Goal: Information Seeking & Learning: Learn about a topic

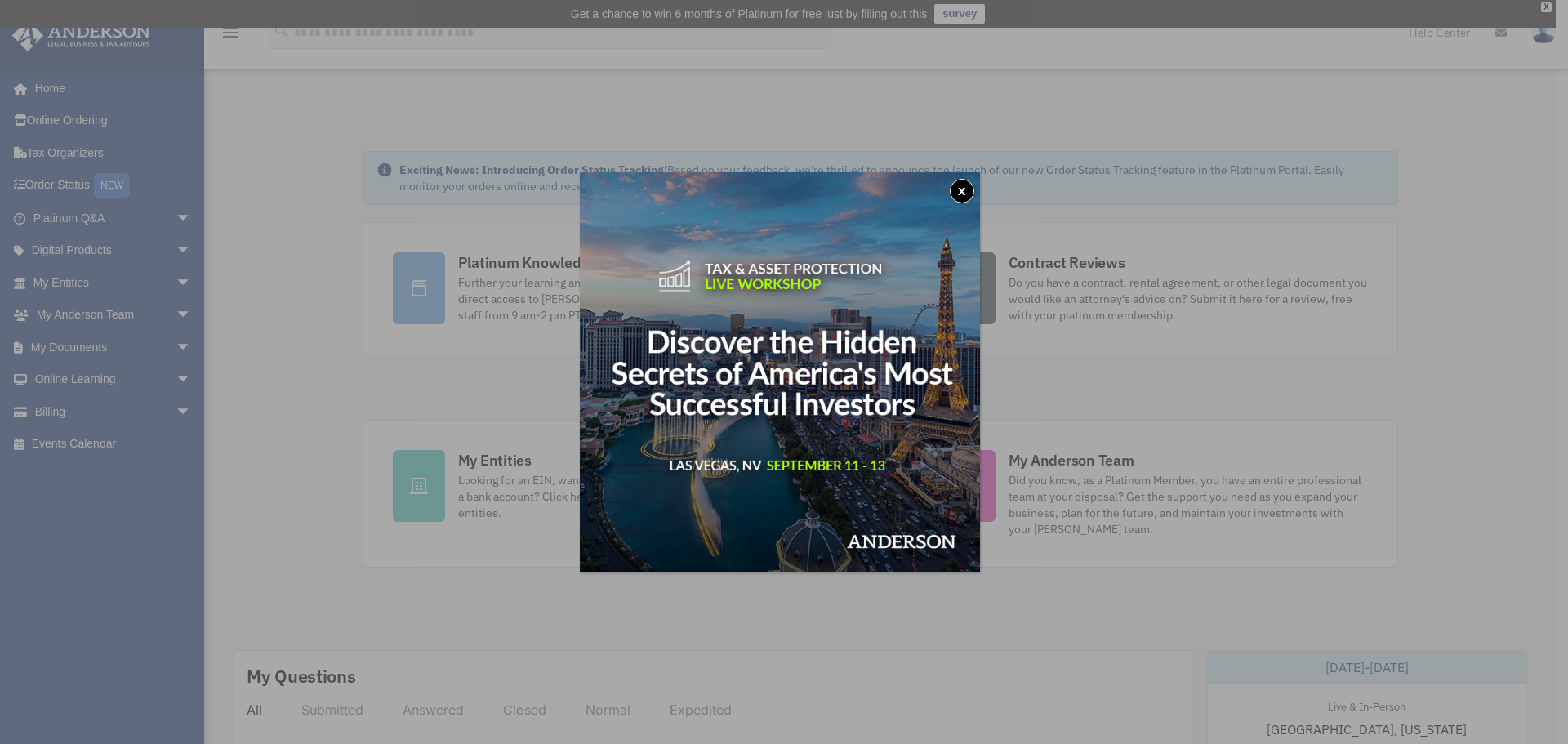
click at [959, 189] on button "x" at bounding box center [962, 191] width 25 height 25
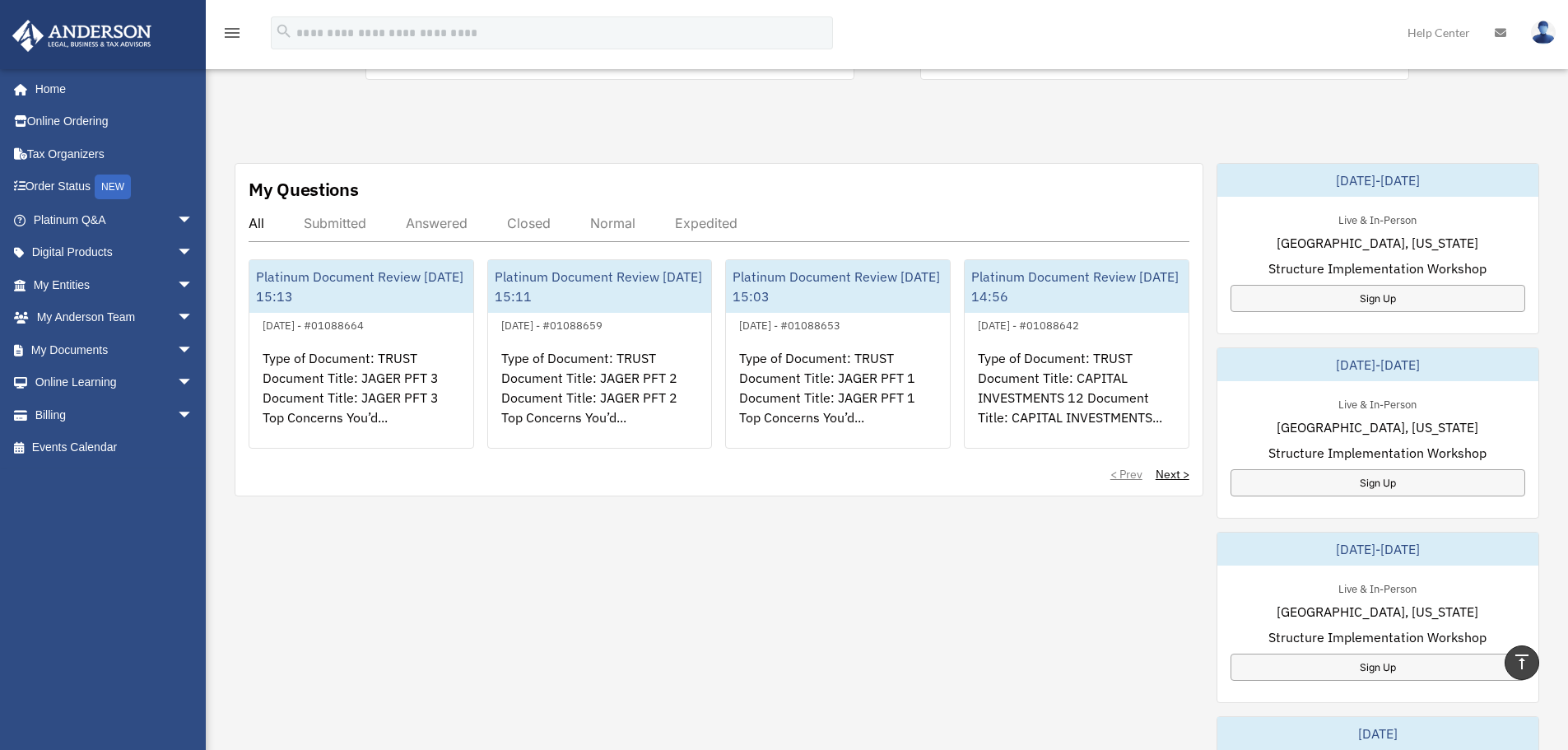
scroll to position [493, 0]
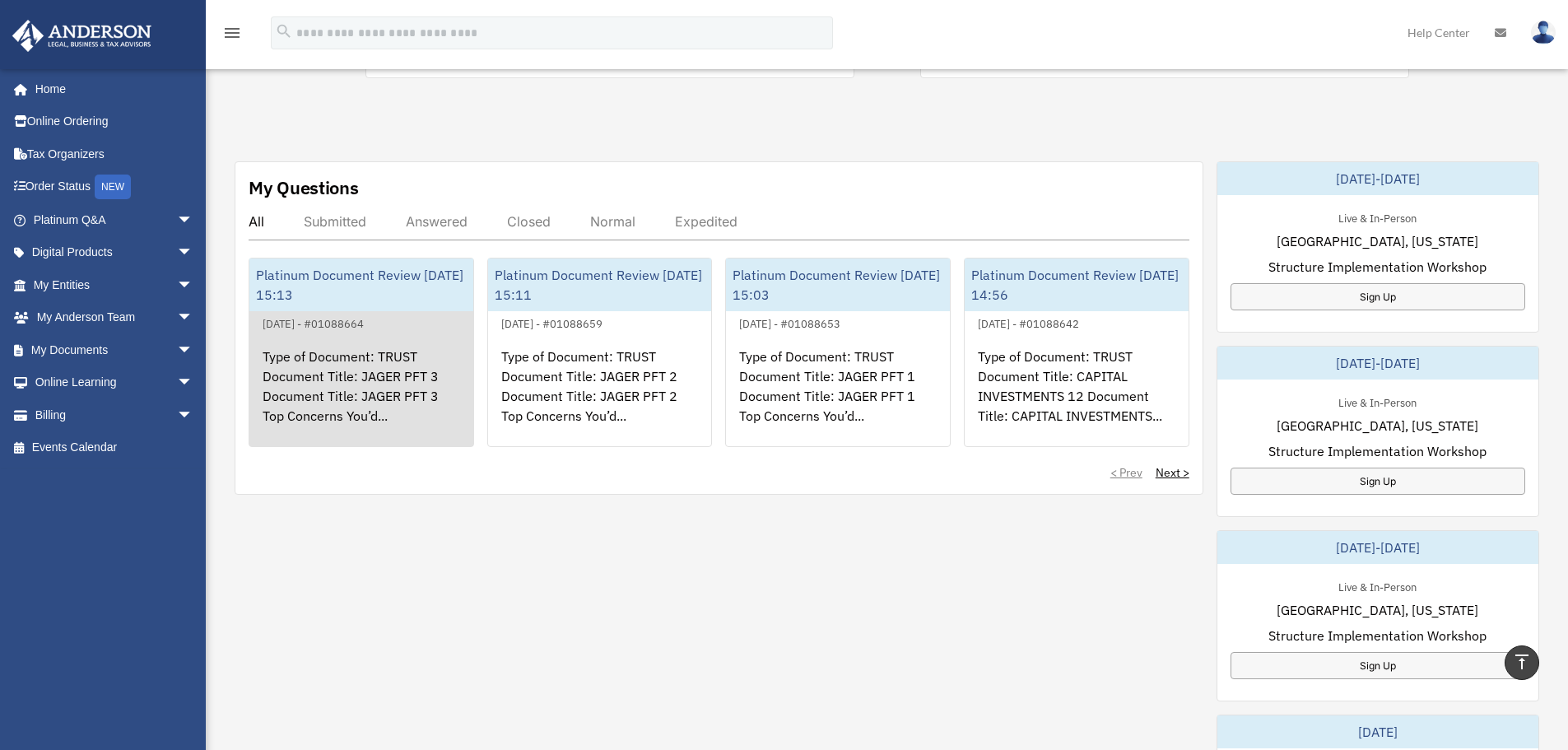
click at [400, 370] on div "Type of Document: TRUST Document Title: JAGER PFT 3 Document Title: JAGER PFT 3…" at bounding box center [361, 397] width 224 height 128
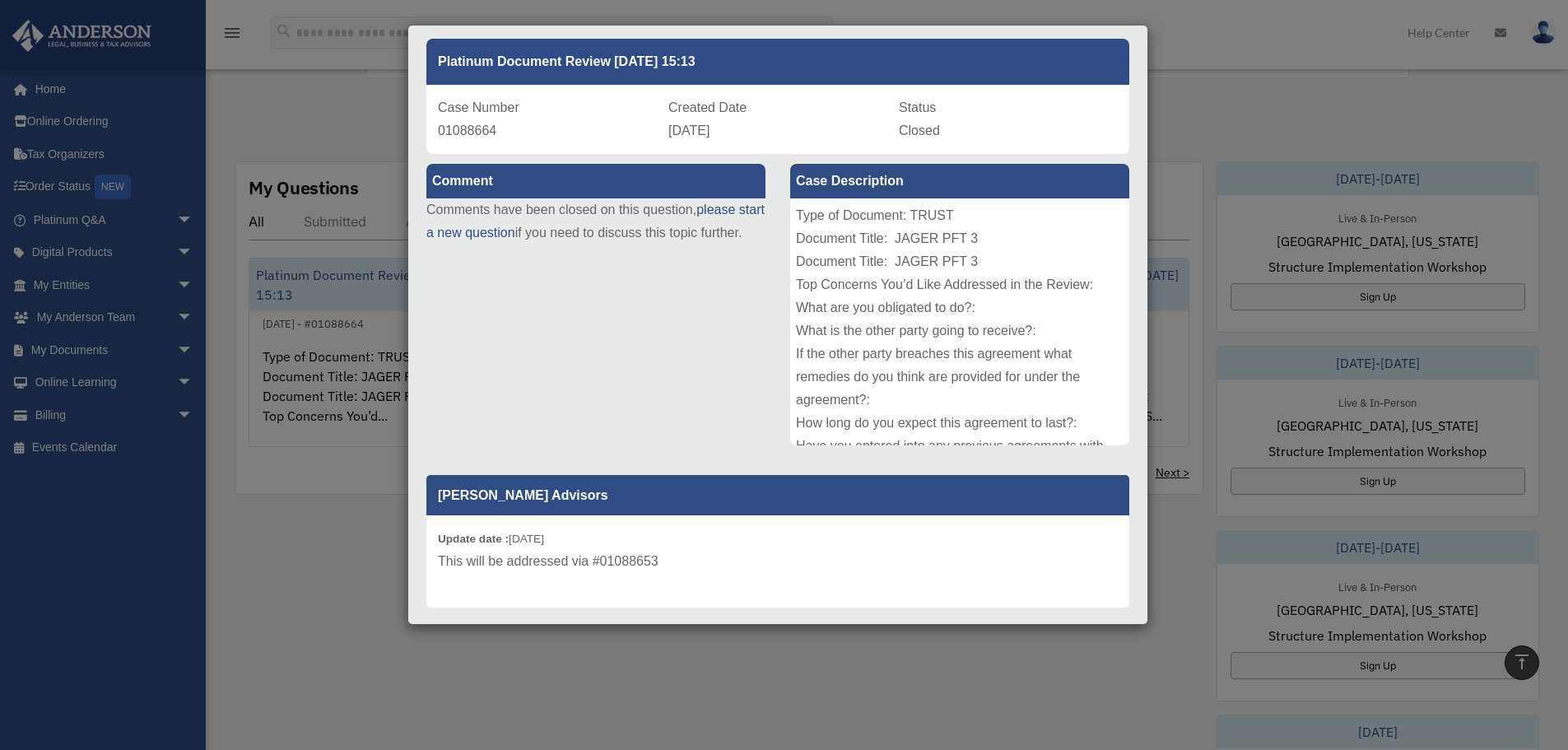
scroll to position [0, 0]
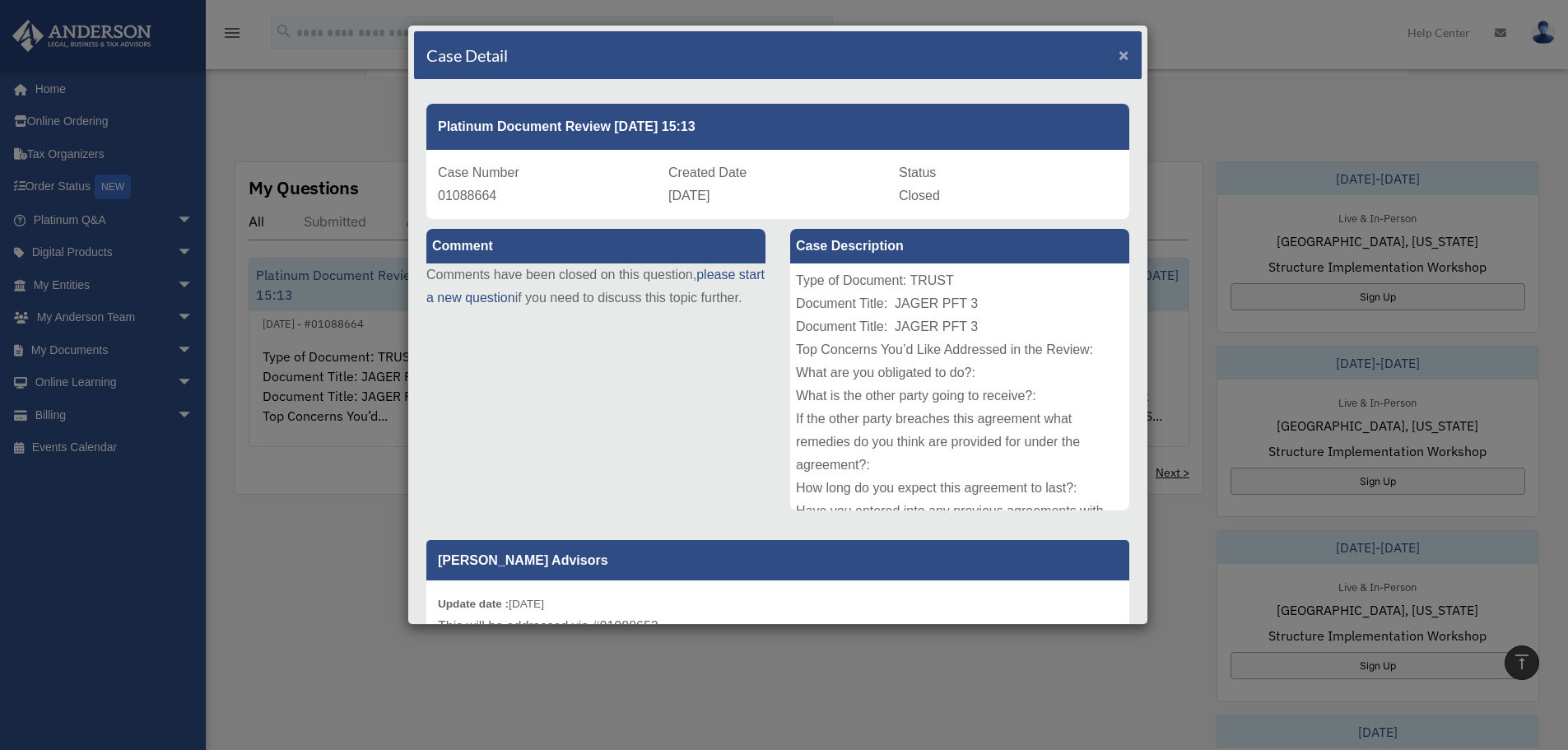
click at [1118, 60] on span "×" at bounding box center [1123, 55] width 11 height 19
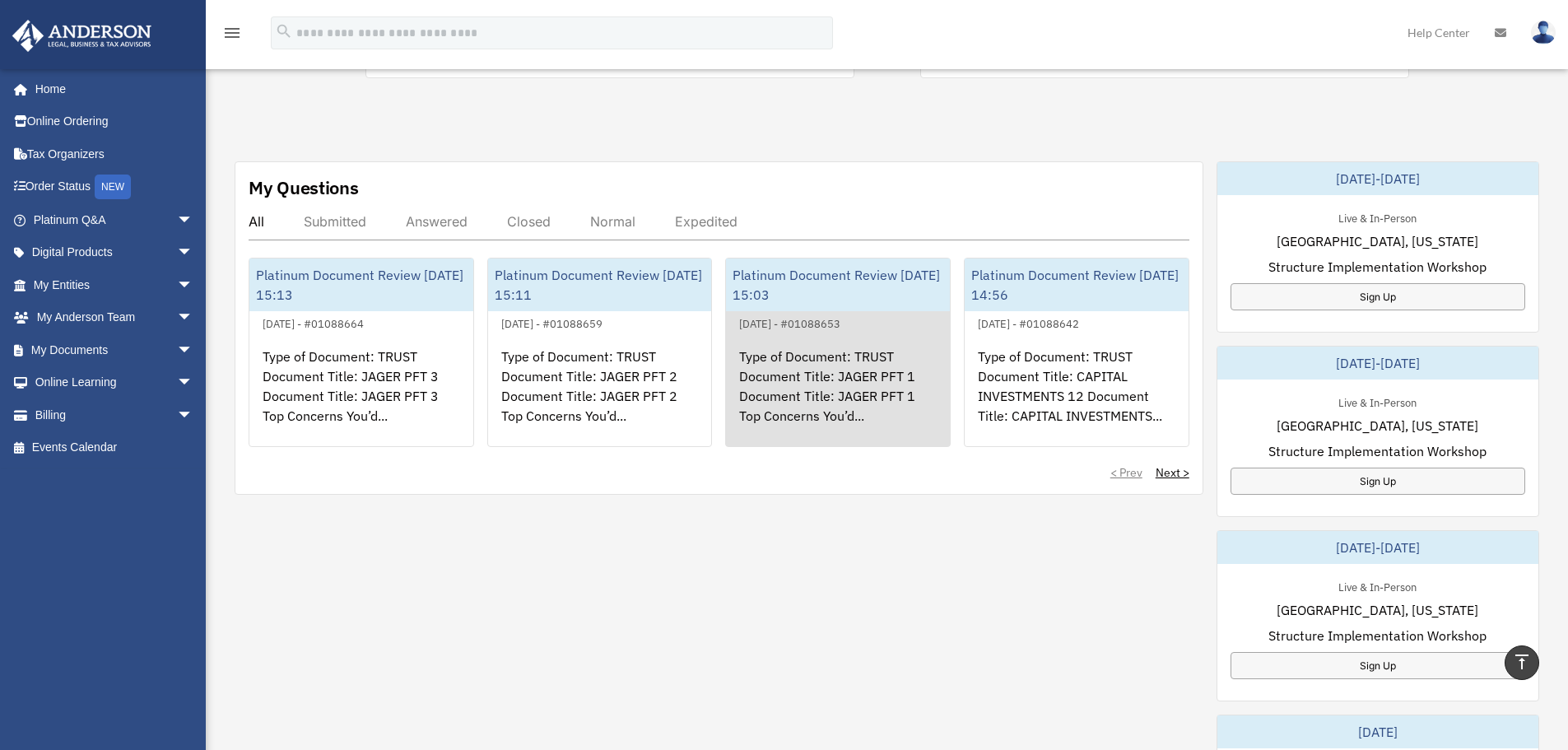
click at [825, 377] on div "Type of Document: TRUST Document Title: JAGER PFT 1 Document Title: JAGER PFT 1…" at bounding box center [838, 397] width 224 height 128
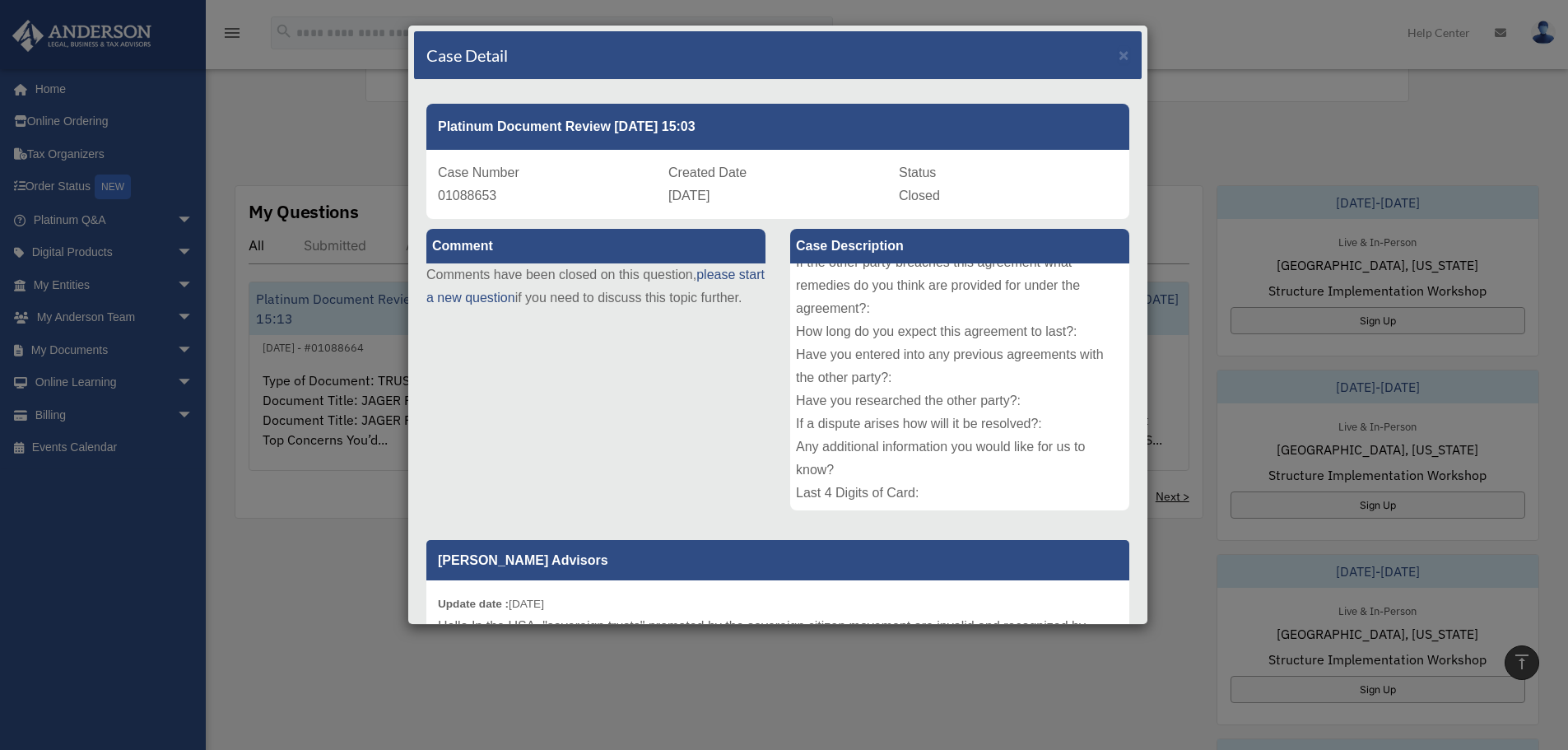
scroll to position [321, 0]
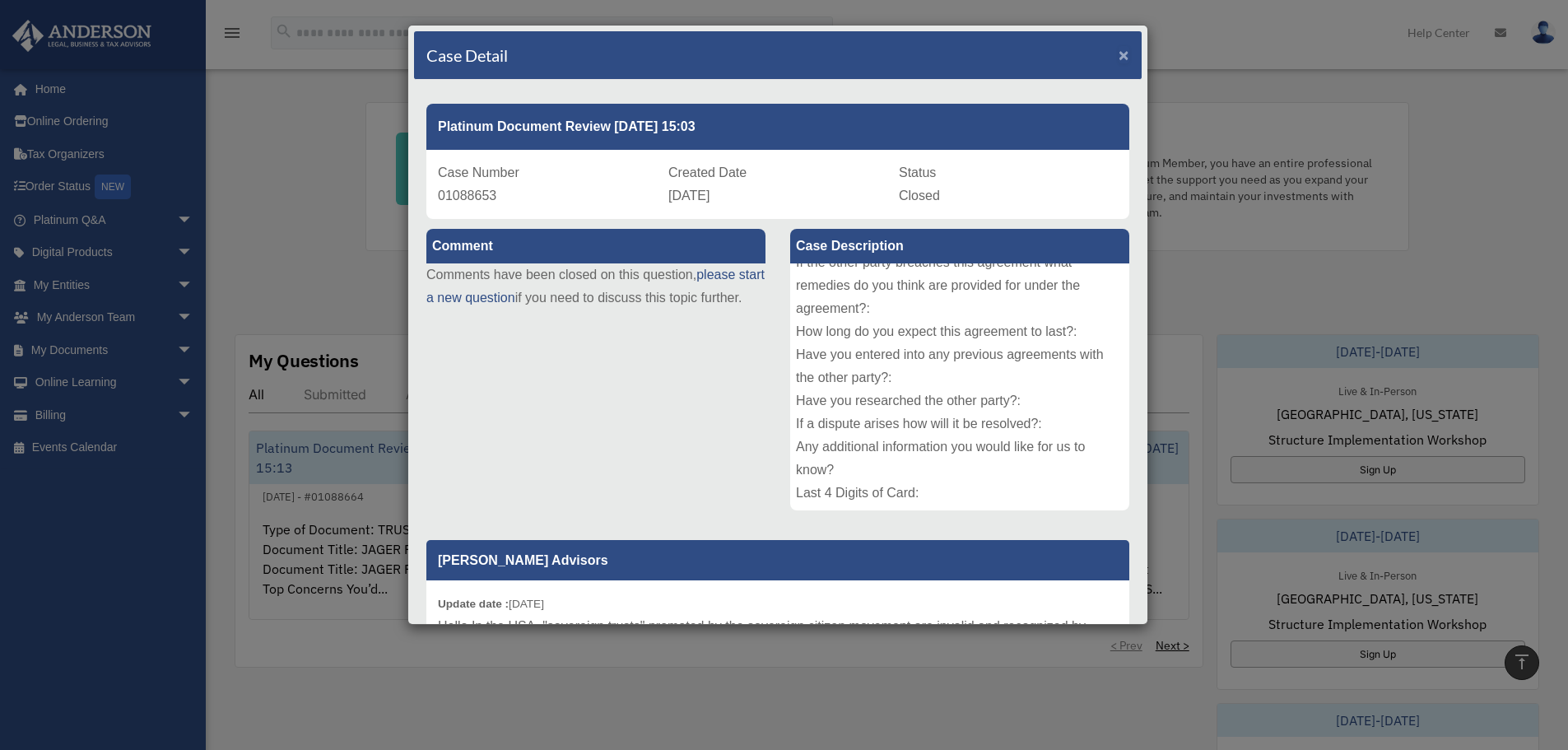
click at [1118, 53] on span "×" at bounding box center [1123, 55] width 11 height 19
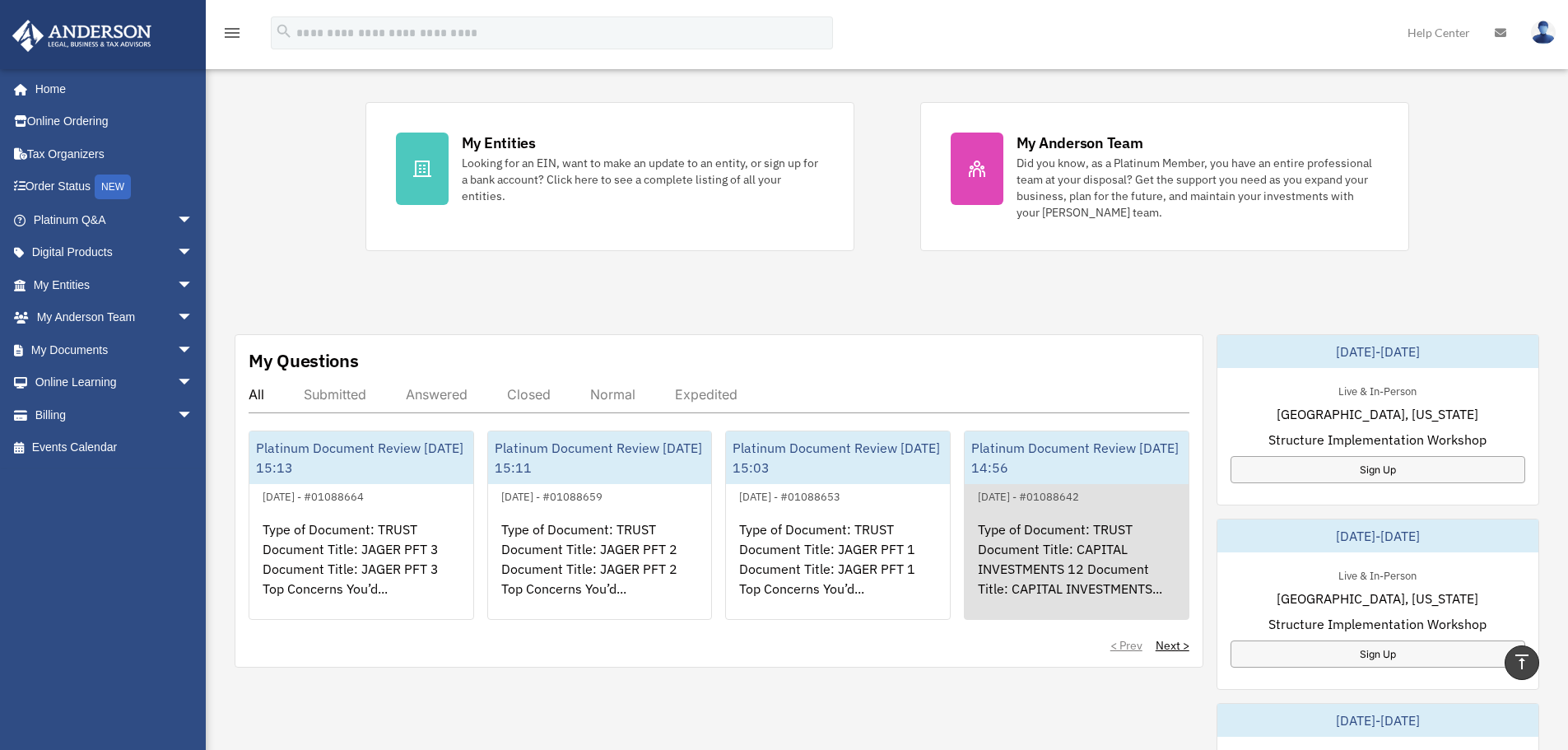
click at [1085, 565] on div "Type of Document: TRUST Document Title: CAPITAL INVESTMENTS 12 Document Title: …" at bounding box center [1076, 570] width 224 height 128
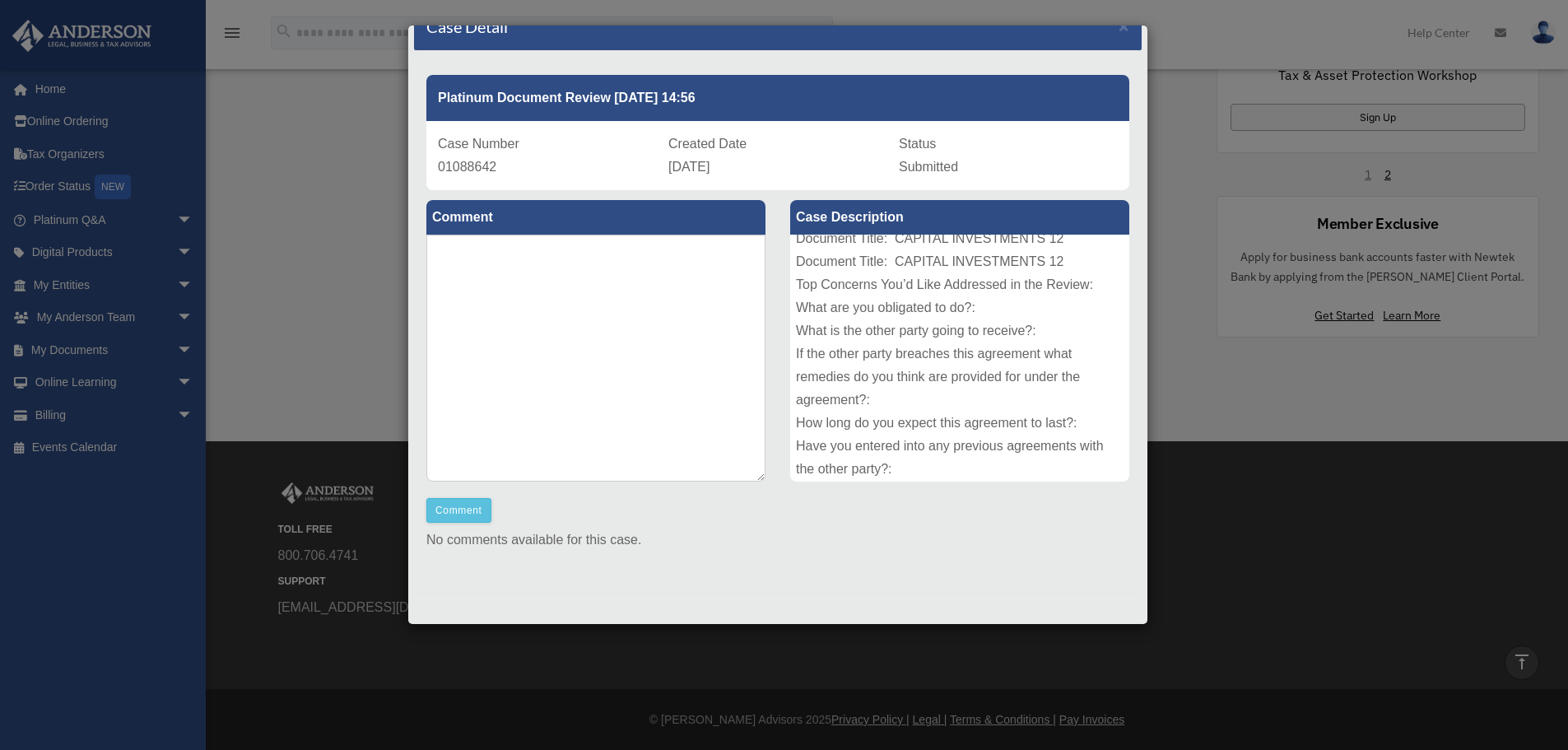
scroll to position [0, 0]
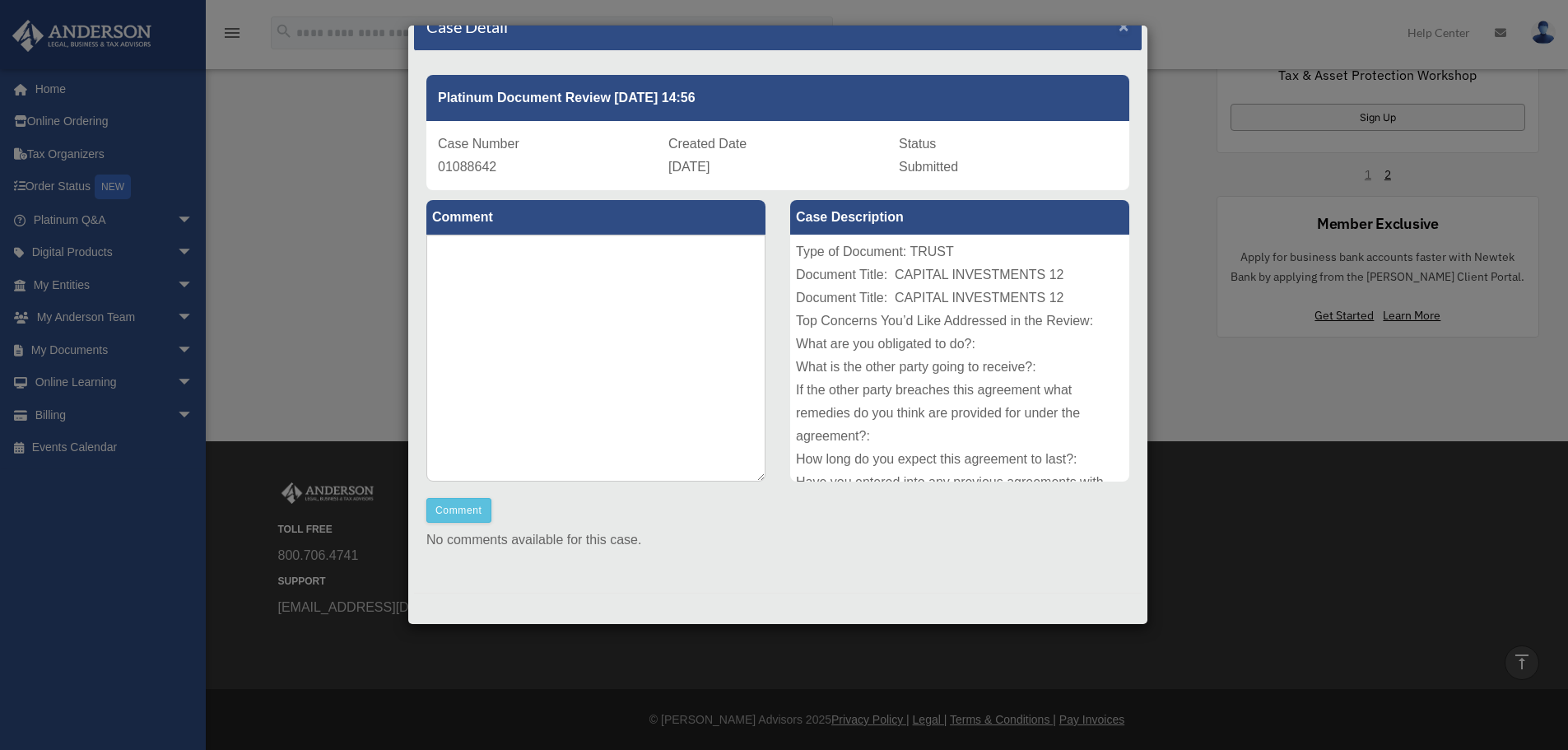
click at [1118, 31] on span "×" at bounding box center [1123, 26] width 11 height 19
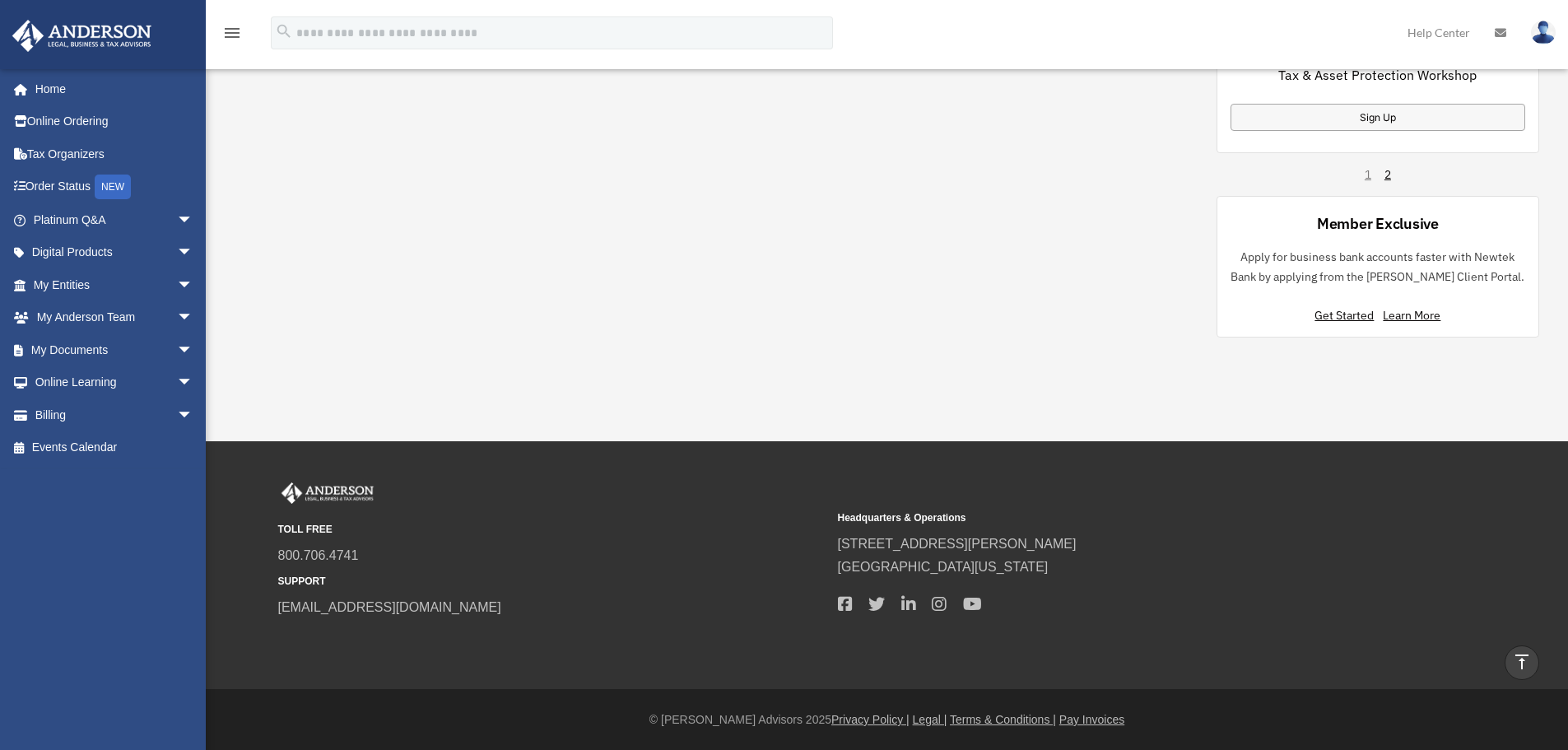
scroll to position [471, 0]
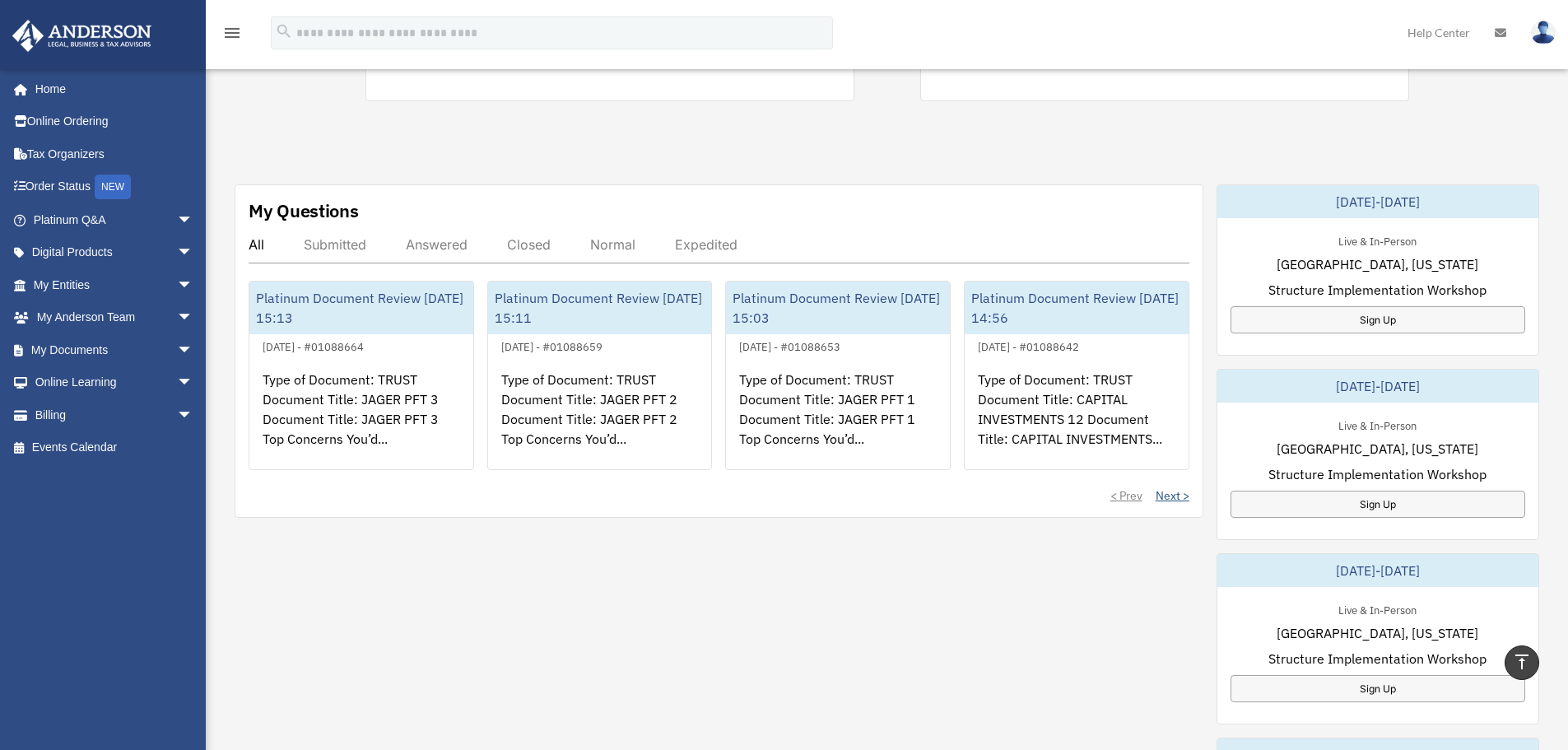
click at [1171, 489] on link "Next >" at bounding box center [1172, 496] width 34 height 17
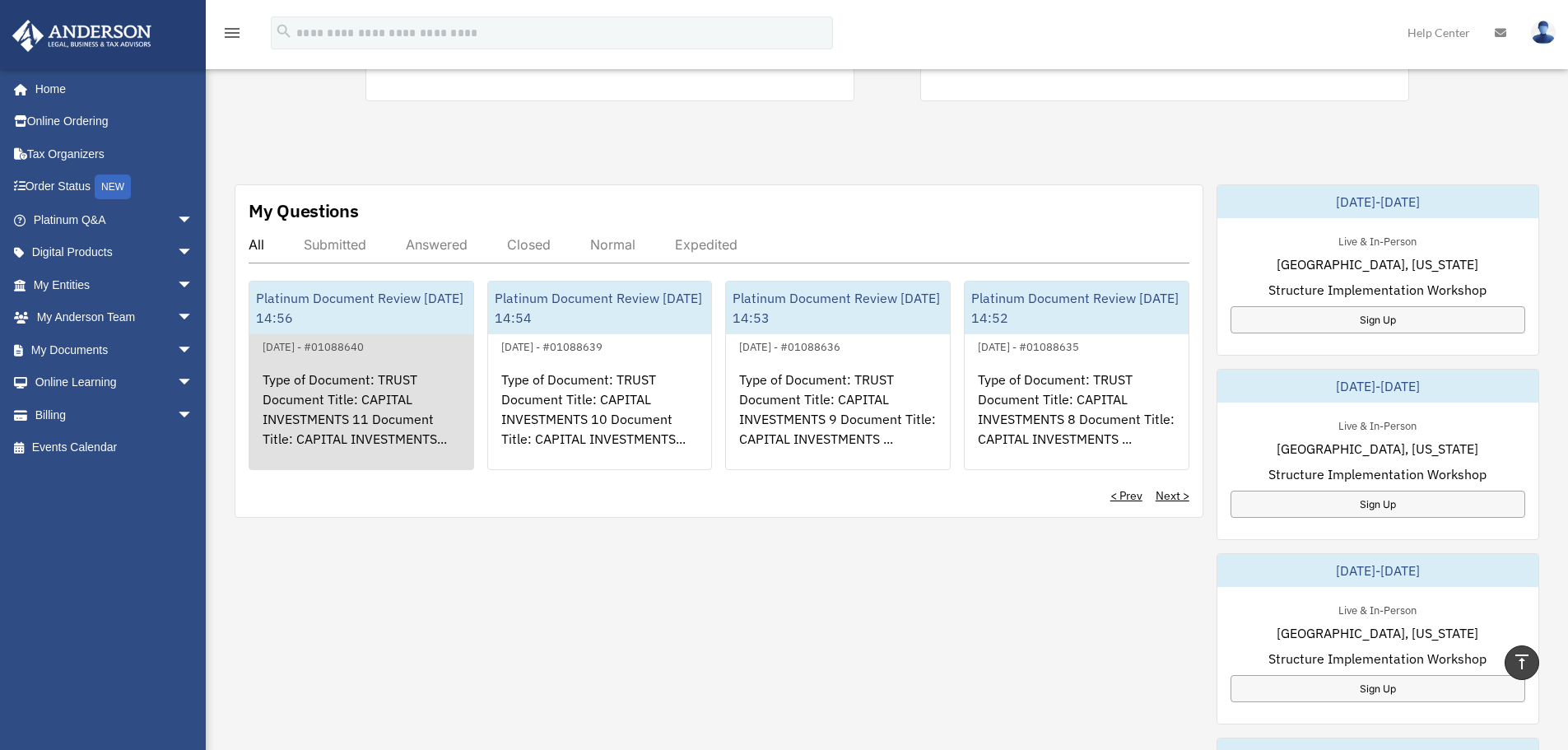
click at [307, 406] on div "Type of Document: TRUST Document Title: CAPITAL INVESTMENTS 11 Document Title: …" at bounding box center [361, 420] width 224 height 128
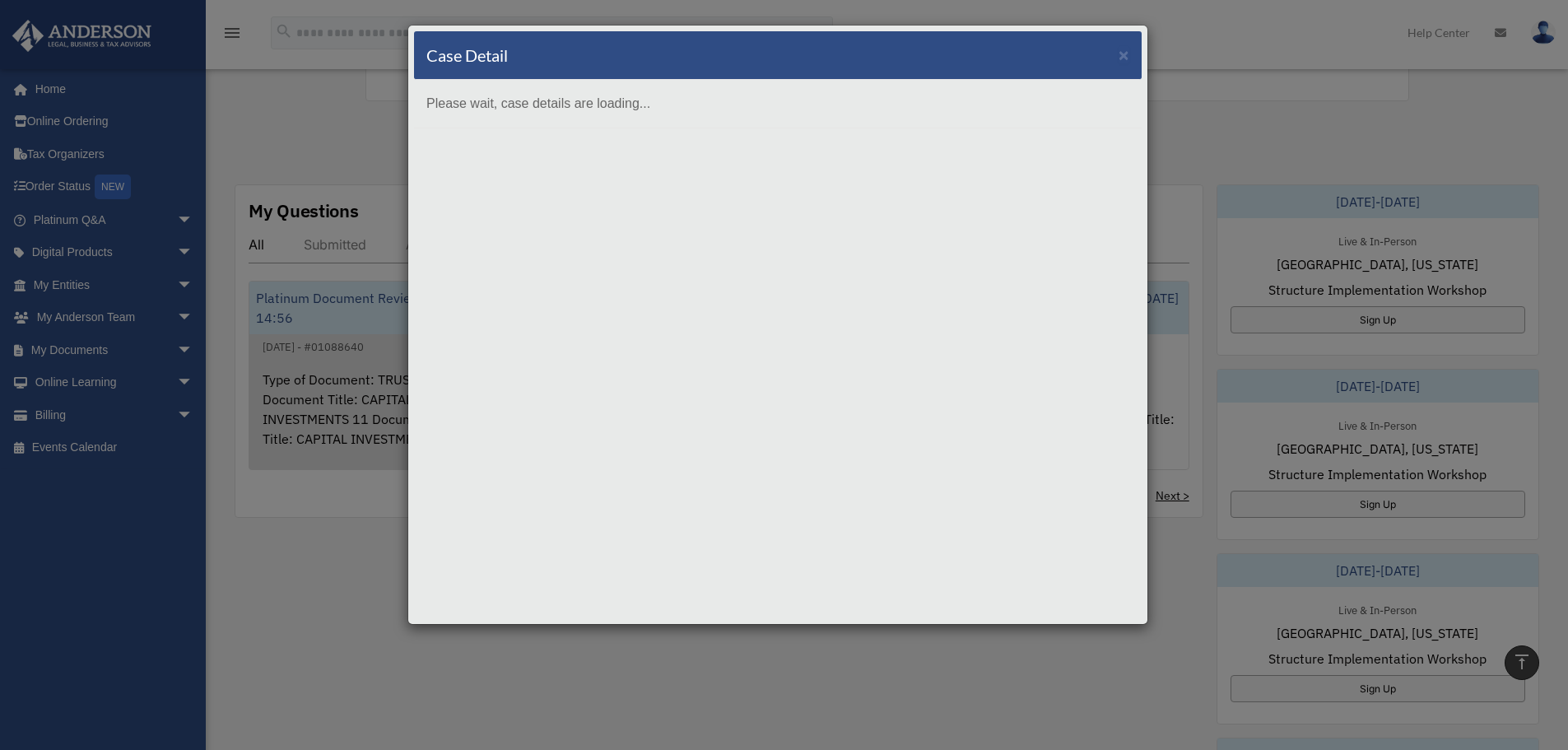
scroll to position [0, 0]
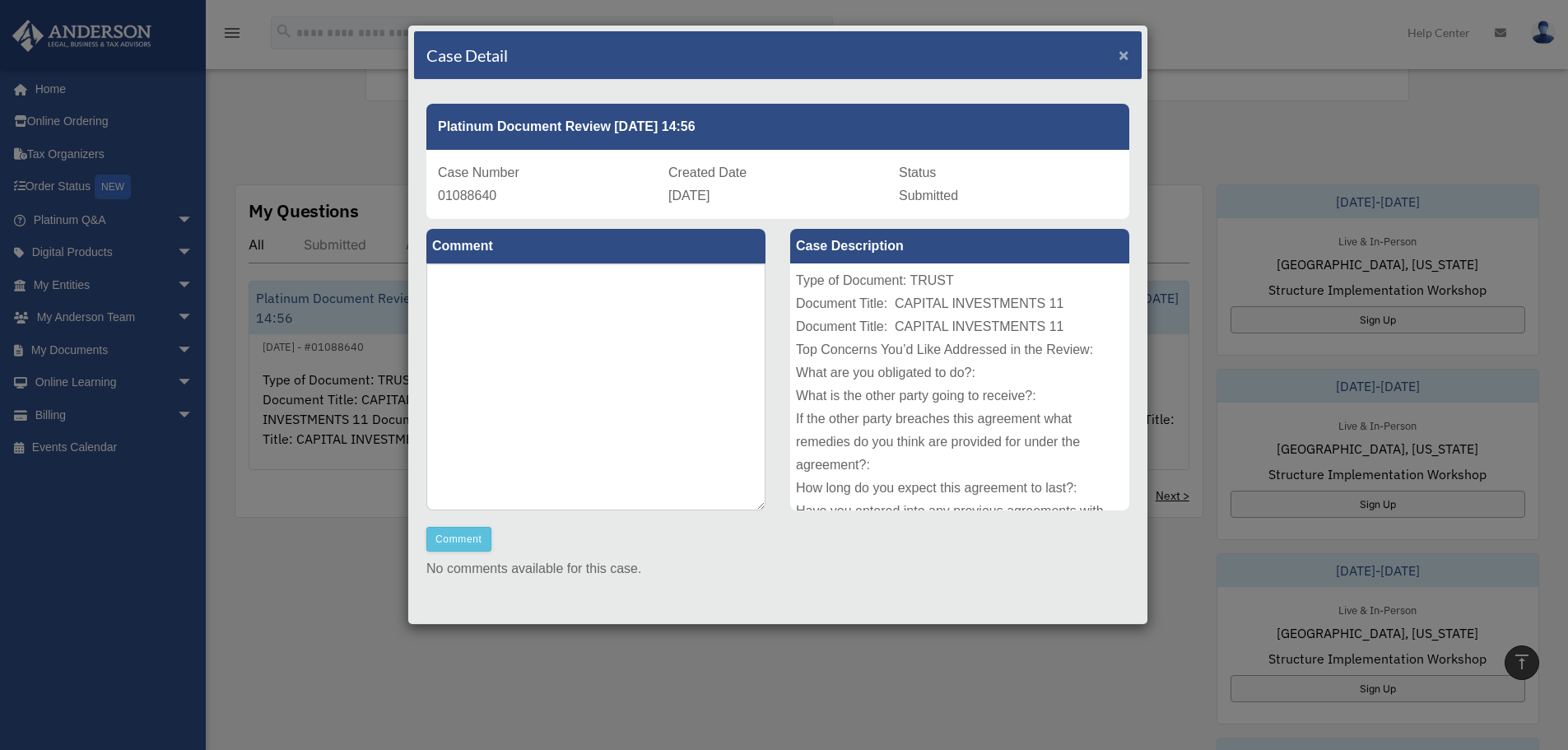
drag, startPoint x: 1109, startPoint y: 58, endPoint x: 1067, endPoint y: 73, distance: 44.6
click at [1103, 63] on div "Case Detail ×" at bounding box center [777, 55] width 728 height 49
click at [1118, 54] on span "×" at bounding box center [1123, 55] width 11 height 19
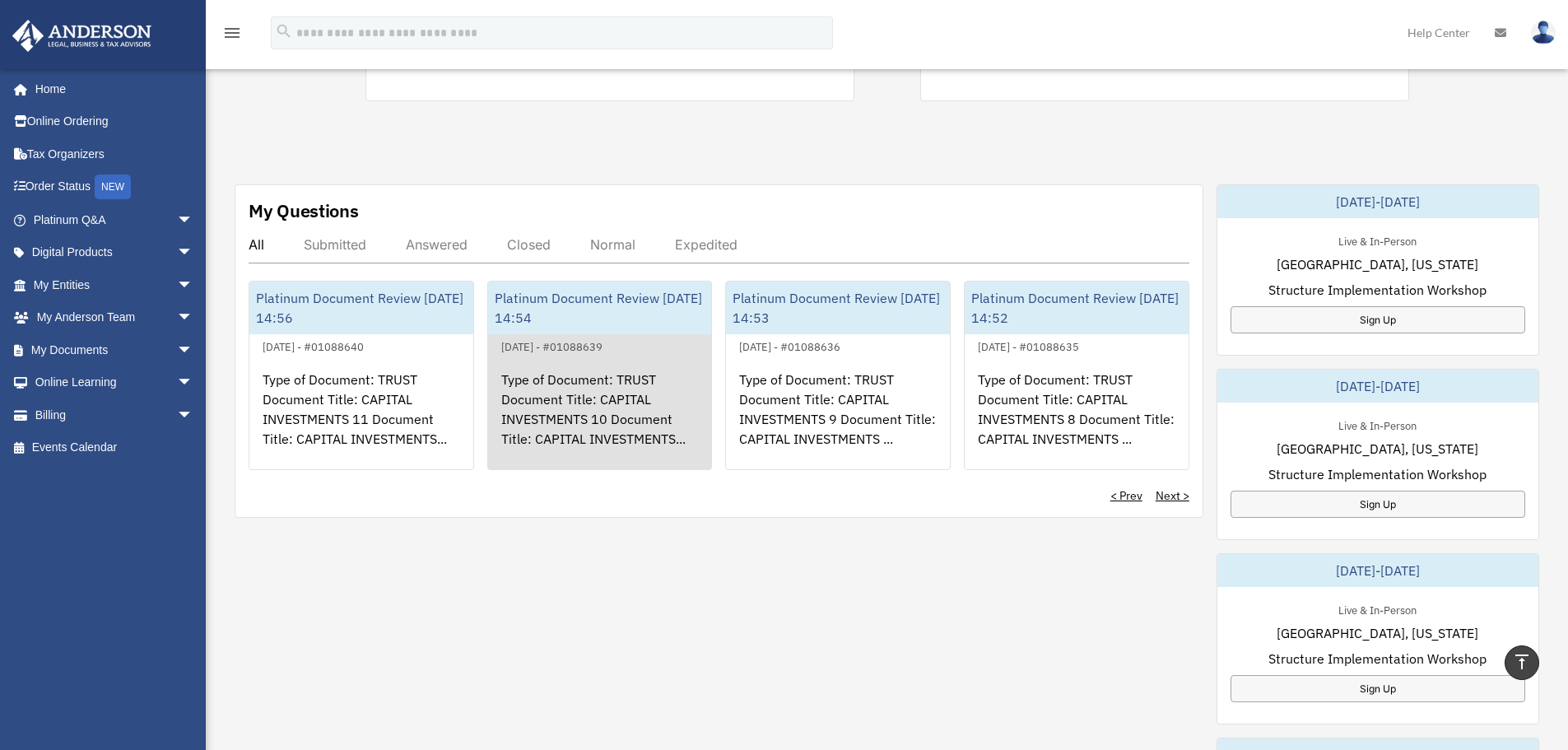
click at [611, 388] on div "Type of Document: TRUST Document Title: CAPITAL INVESTMENTS 10 Document Title: …" at bounding box center [600, 420] width 224 height 128
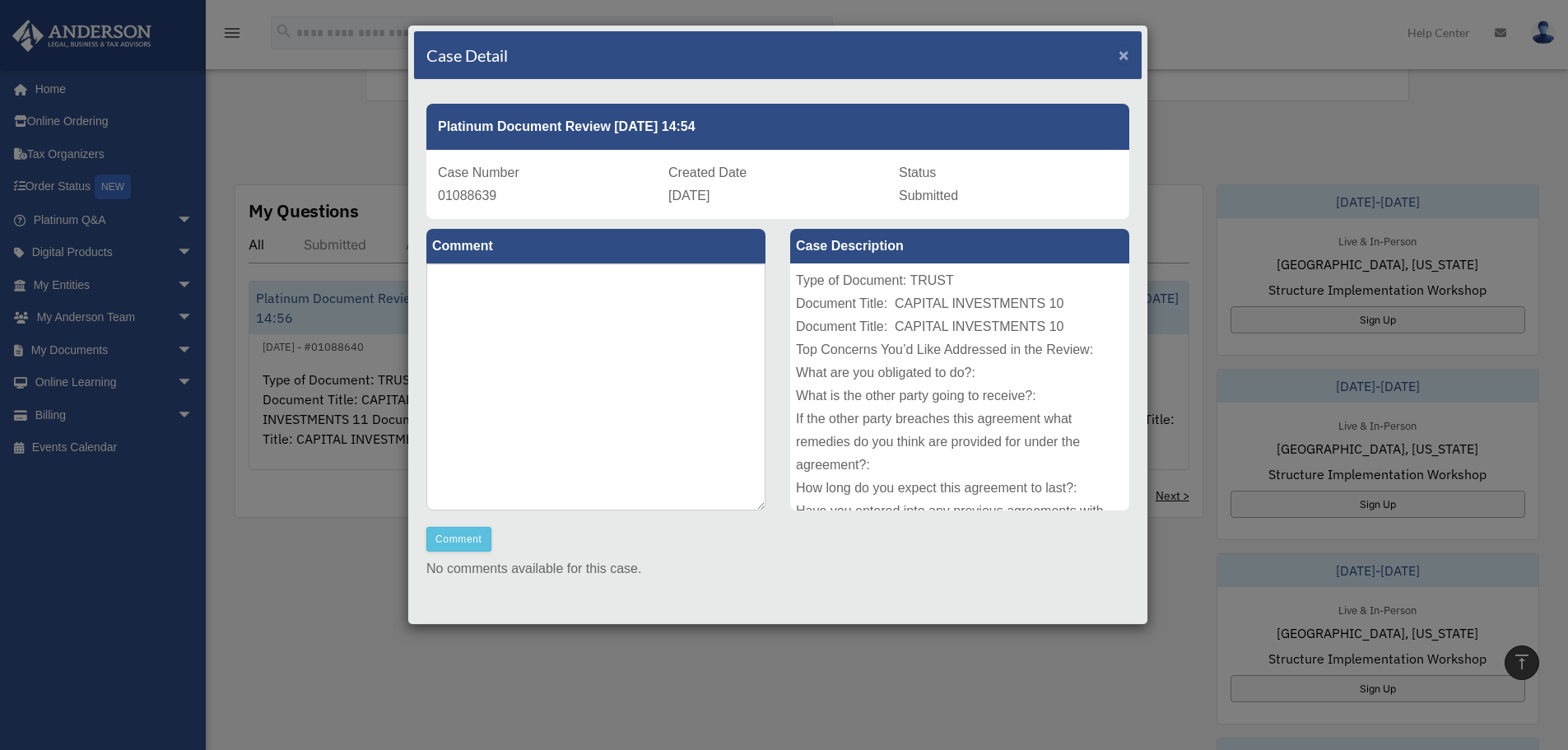
click at [1118, 55] on span "×" at bounding box center [1123, 55] width 11 height 19
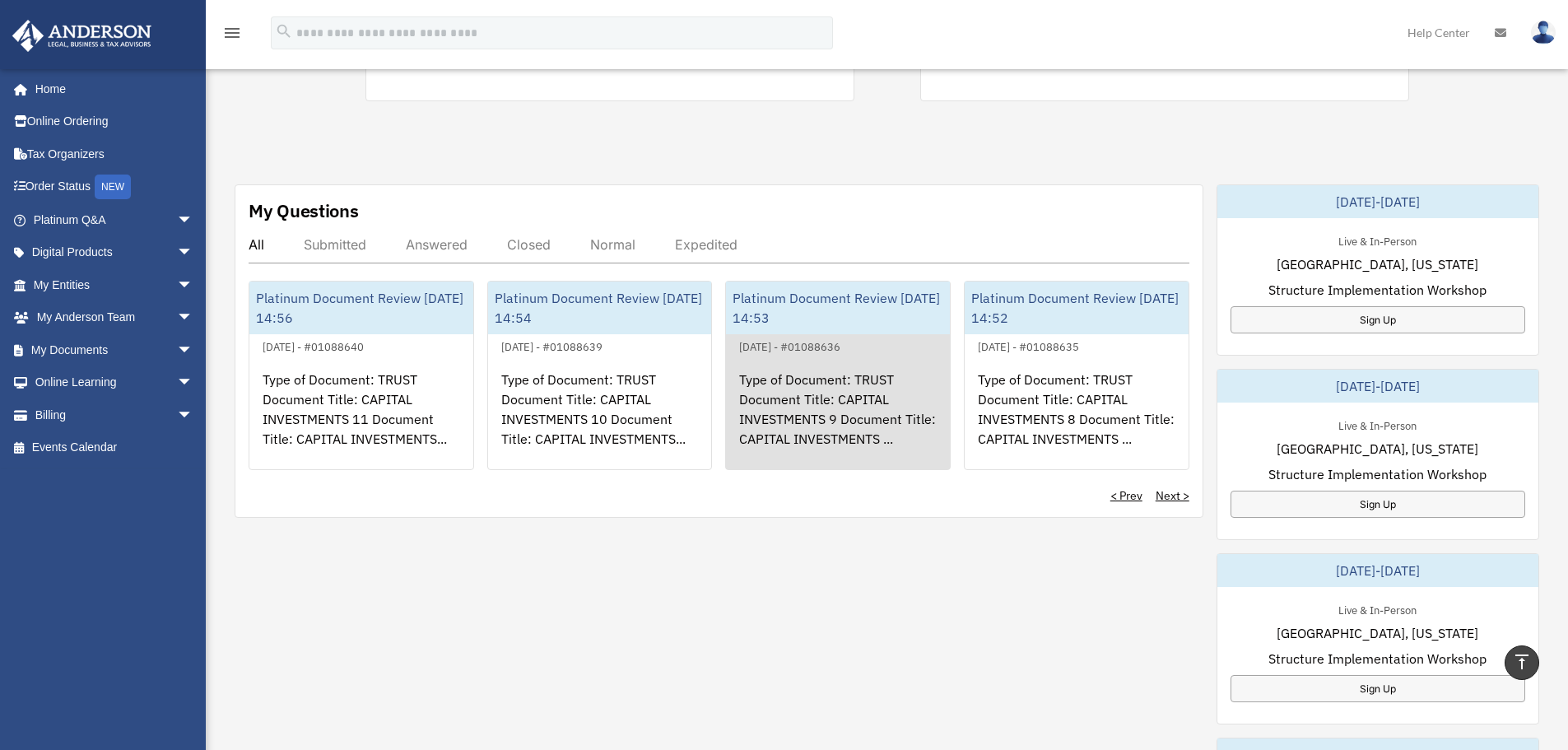
click at [810, 411] on div "Type of Document: TRUST Document Title: CAPITAL INVESTMENTS 9 Document Title: C…" at bounding box center [838, 420] width 224 height 128
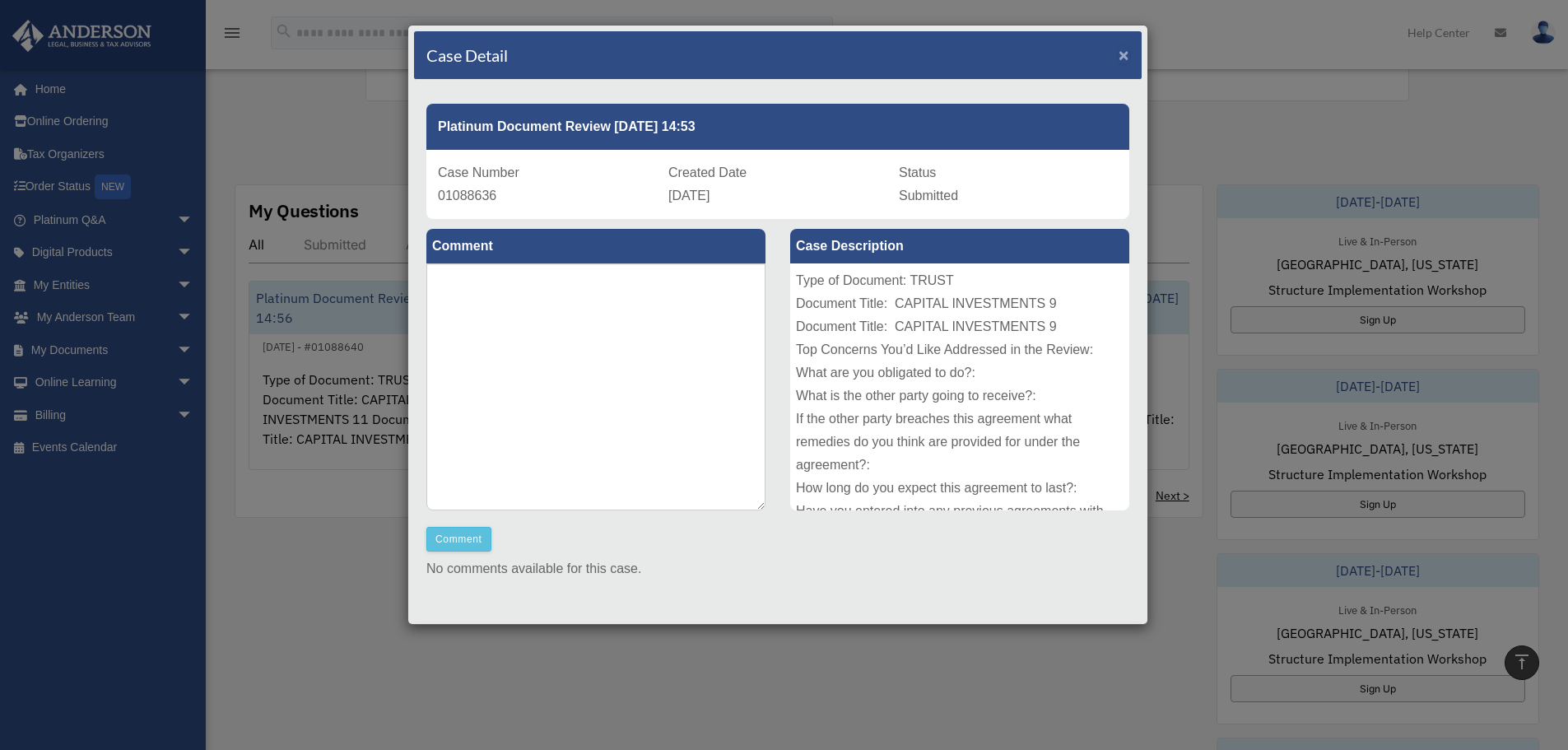
click at [1118, 59] on span "×" at bounding box center [1123, 55] width 11 height 19
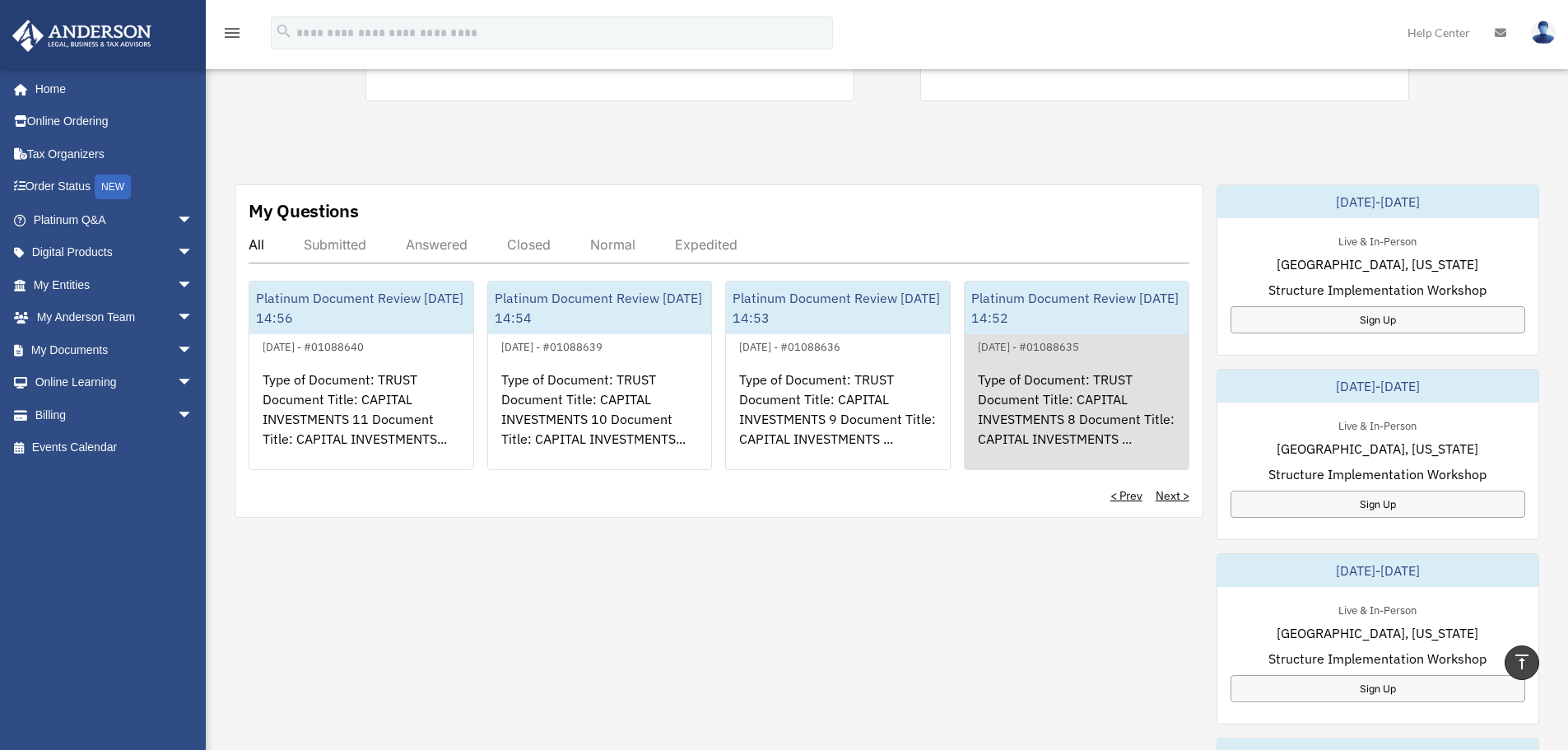
click at [1094, 318] on div "Platinum Document Review [DATE] 14:52" at bounding box center [1076, 308] width 224 height 53
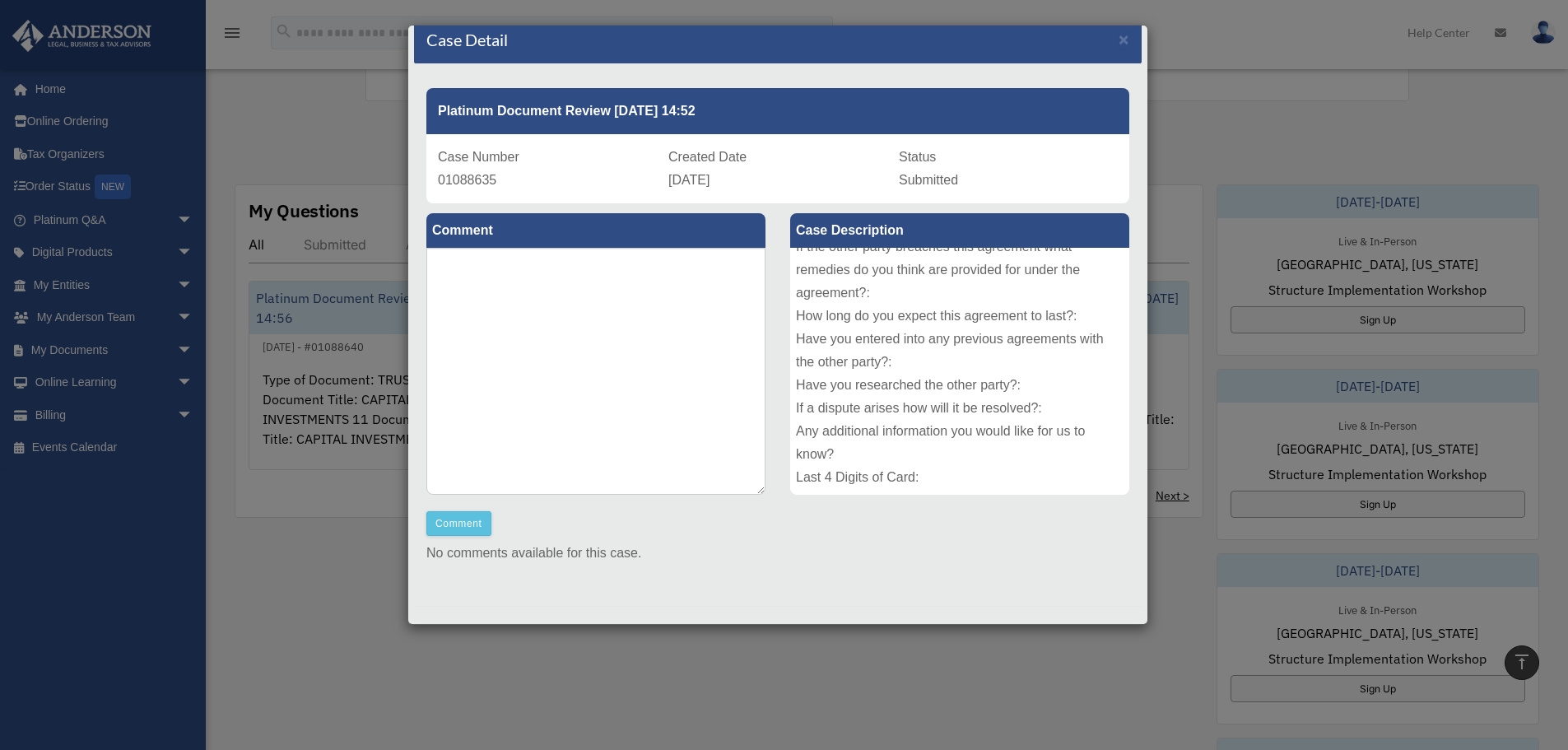
scroll to position [30, 0]
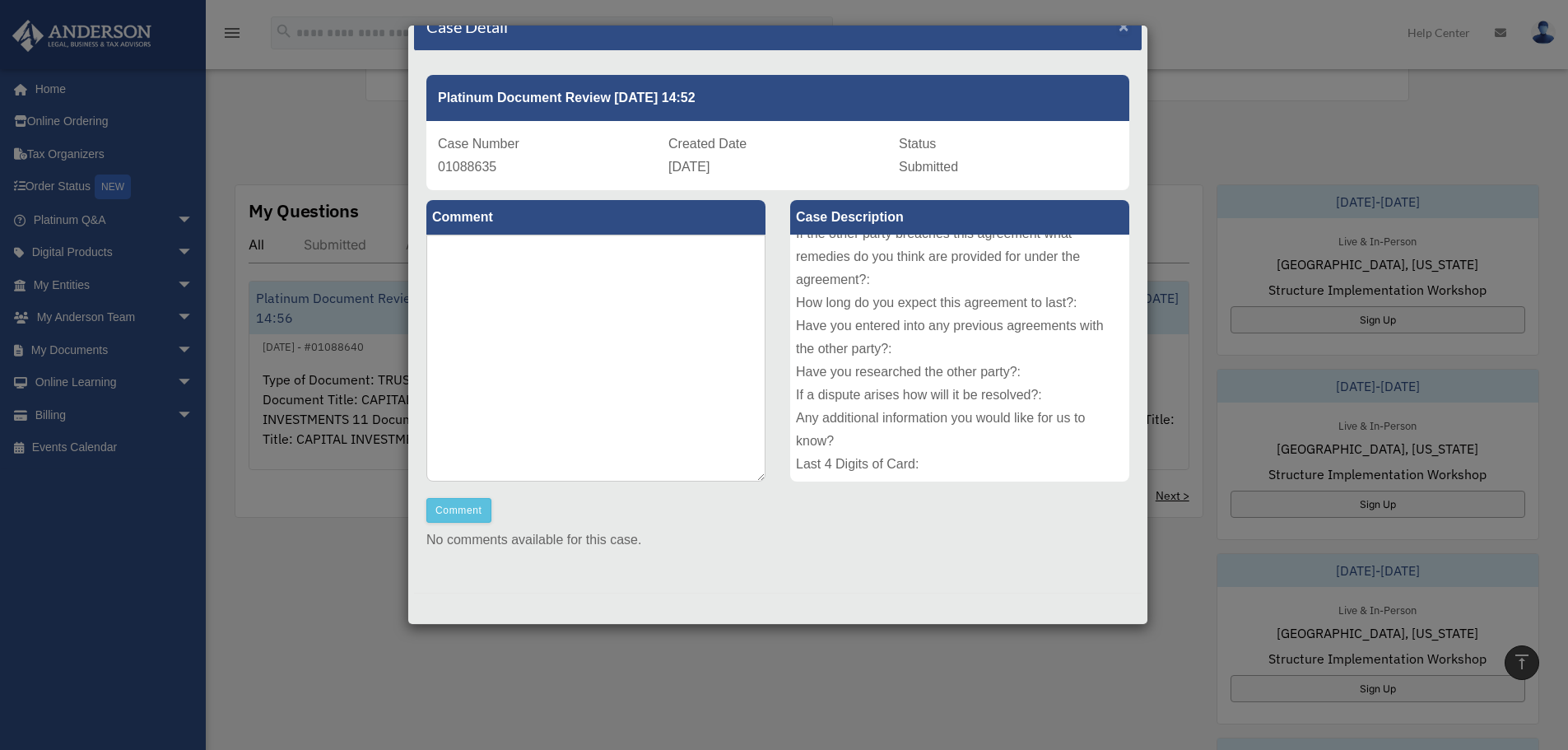
click at [1118, 29] on span "×" at bounding box center [1123, 26] width 11 height 19
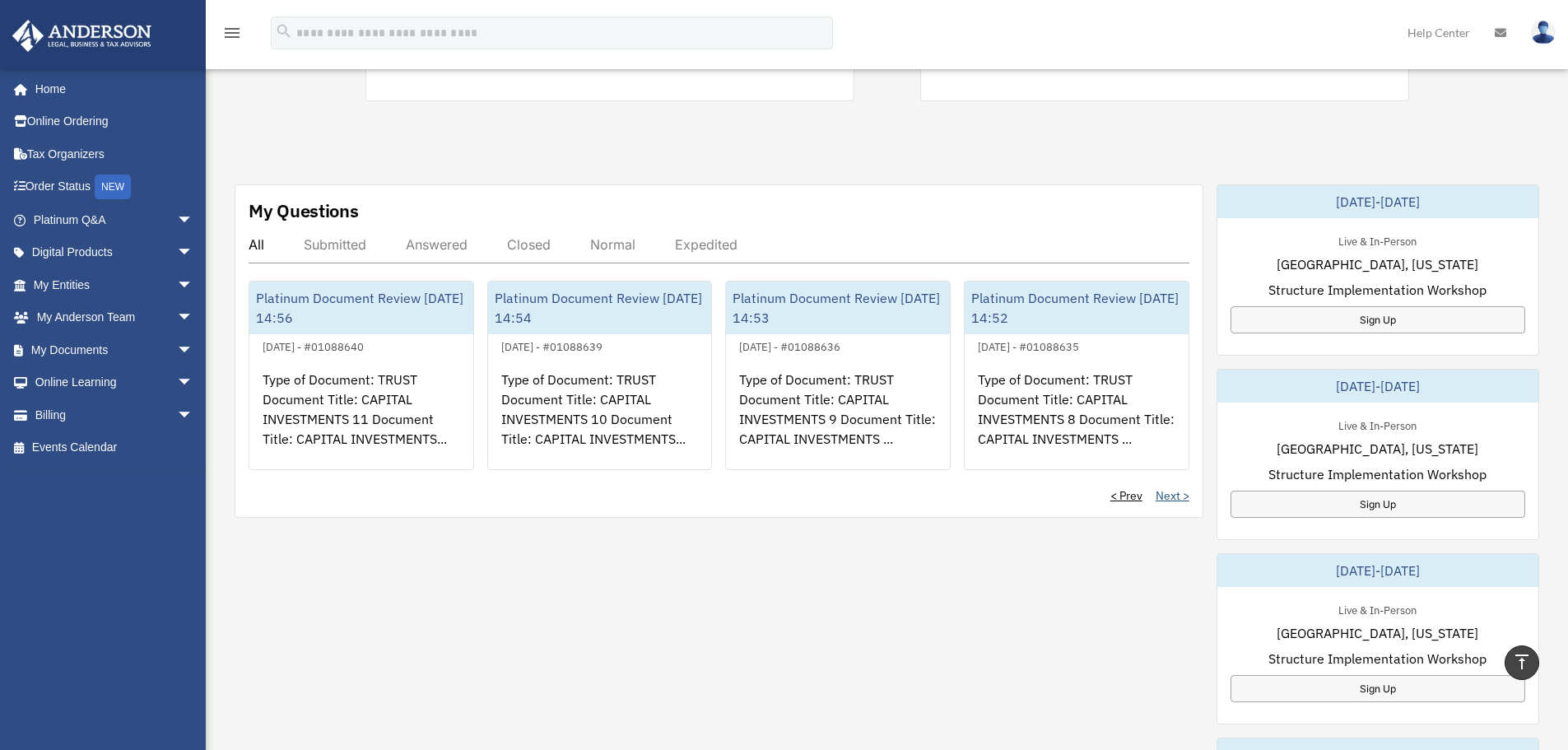
click at [1169, 492] on link "Next >" at bounding box center [1172, 496] width 34 height 17
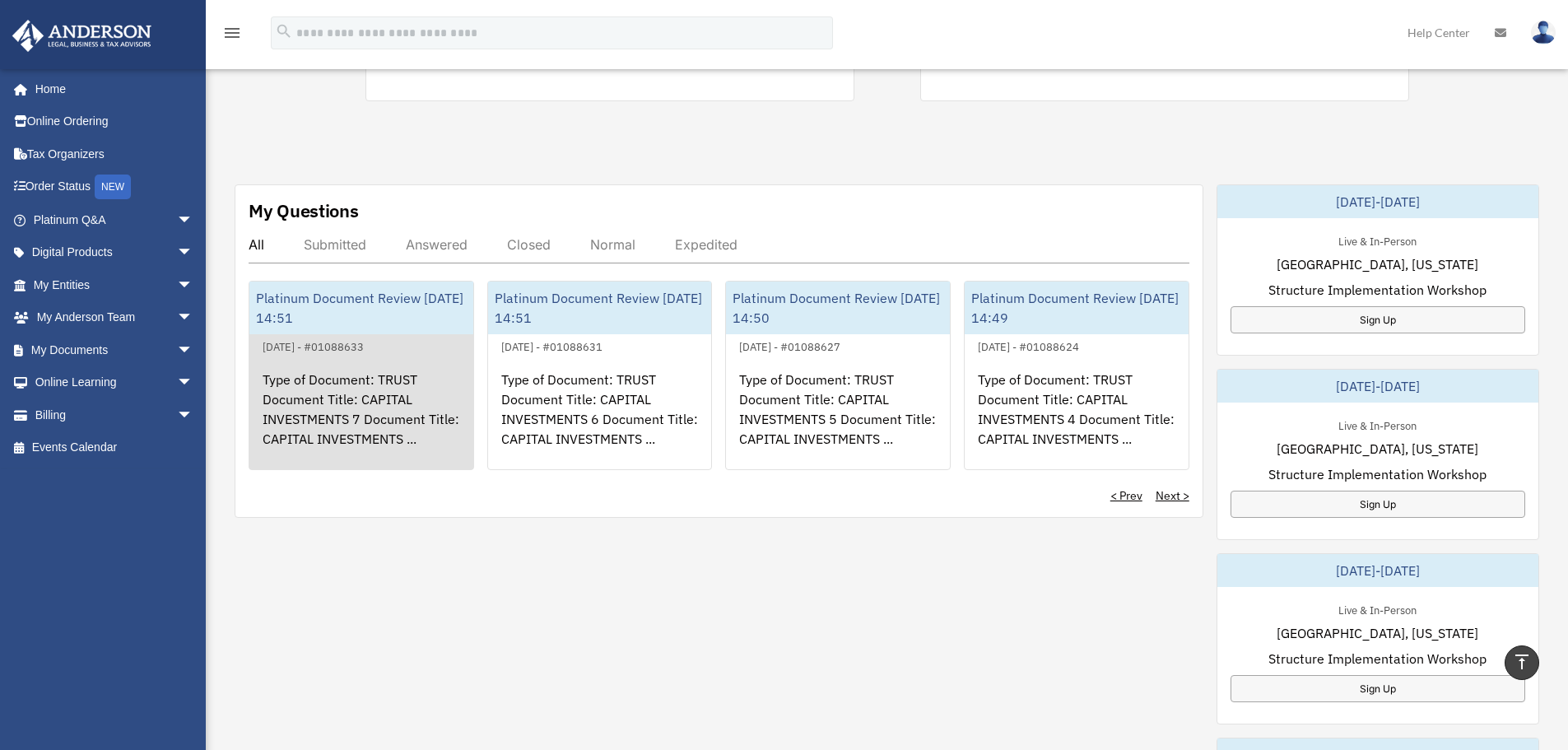
click at [386, 409] on div "Type of Document: TRUST Document Title: CAPITAL INVESTMENTS 7 Document Title: C…" at bounding box center [361, 420] width 224 height 128
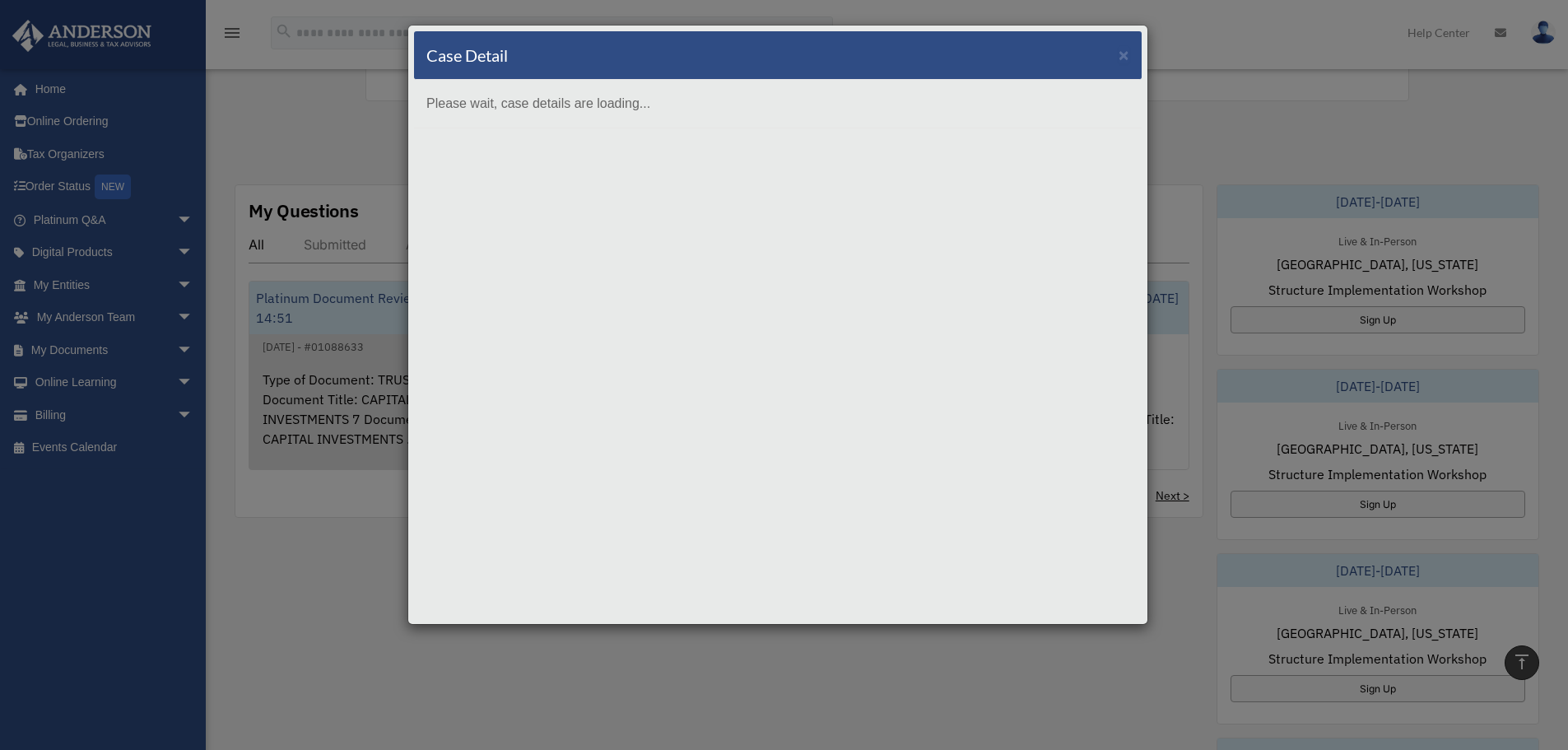
scroll to position [0, 0]
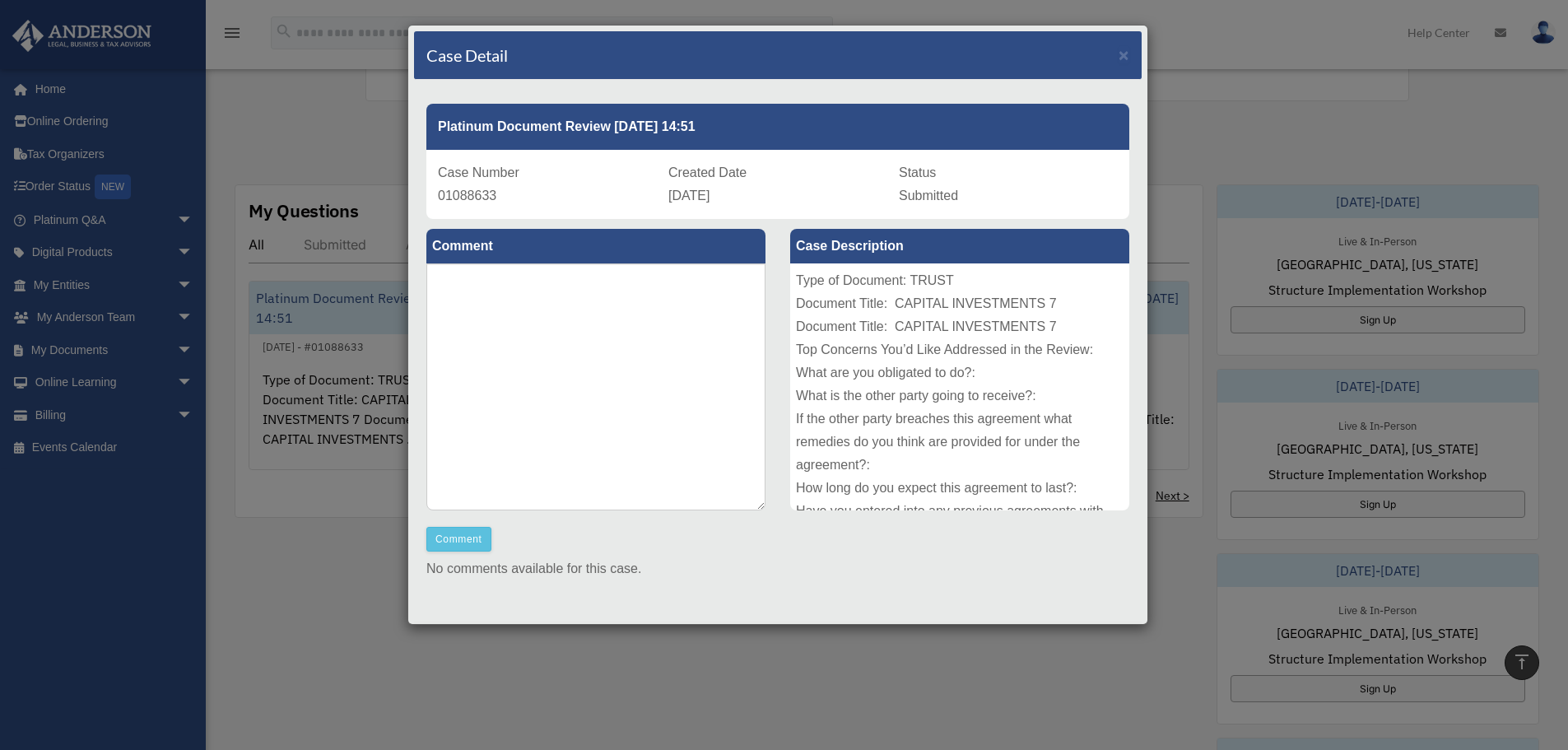
click at [1122, 60] on div "Case Detail ×" at bounding box center [777, 55] width 728 height 49
click at [1118, 58] on span "×" at bounding box center [1123, 55] width 11 height 19
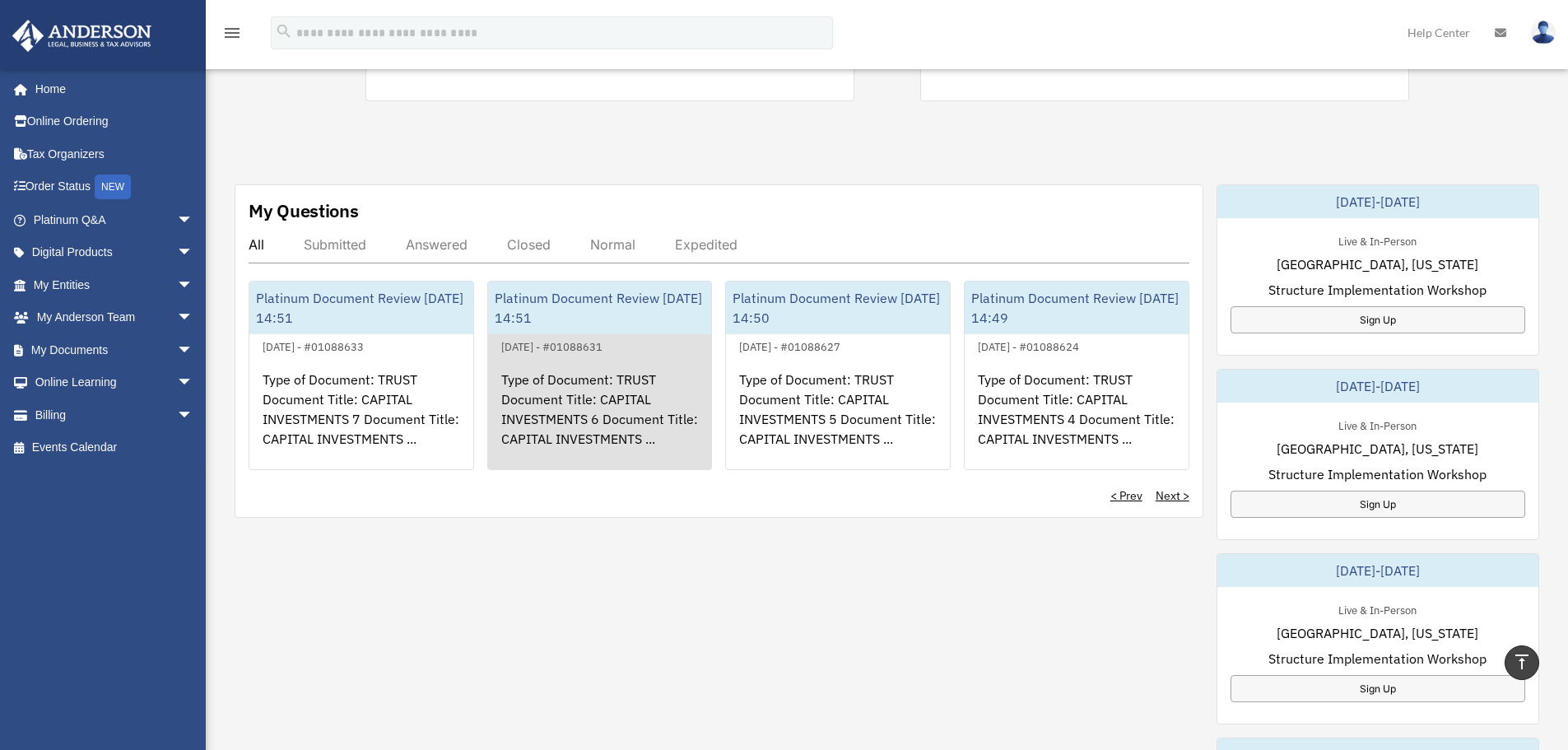
click at [607, 402] on div "Type of Document: TRUST Document Title: CAPITAL INVESTMENTS 6 Document Title: C…" at bounding box center [600, 420] width 224 height 128
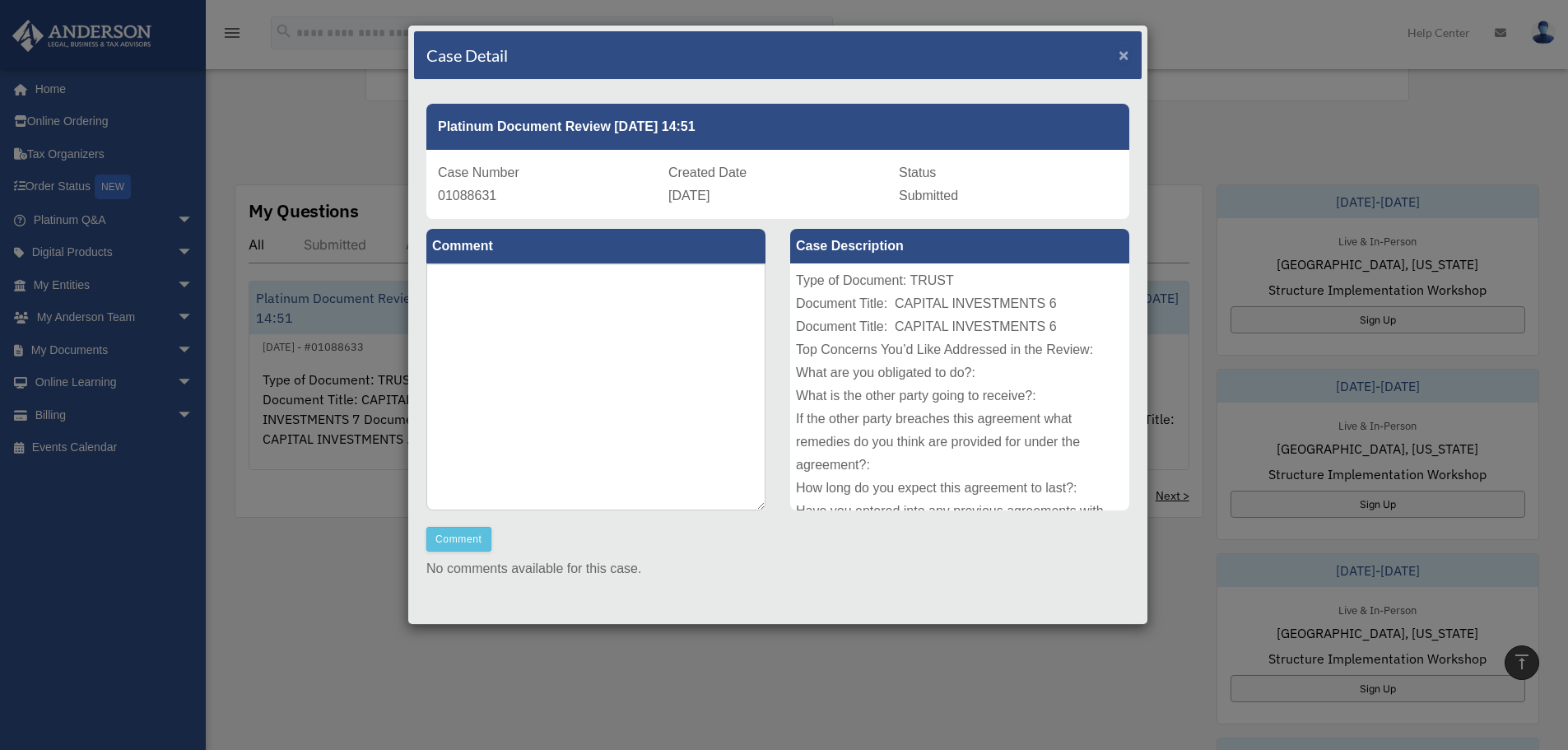
click at [1118, 57] on span "×" at bounding box center [1123, 55] width 11 height 19
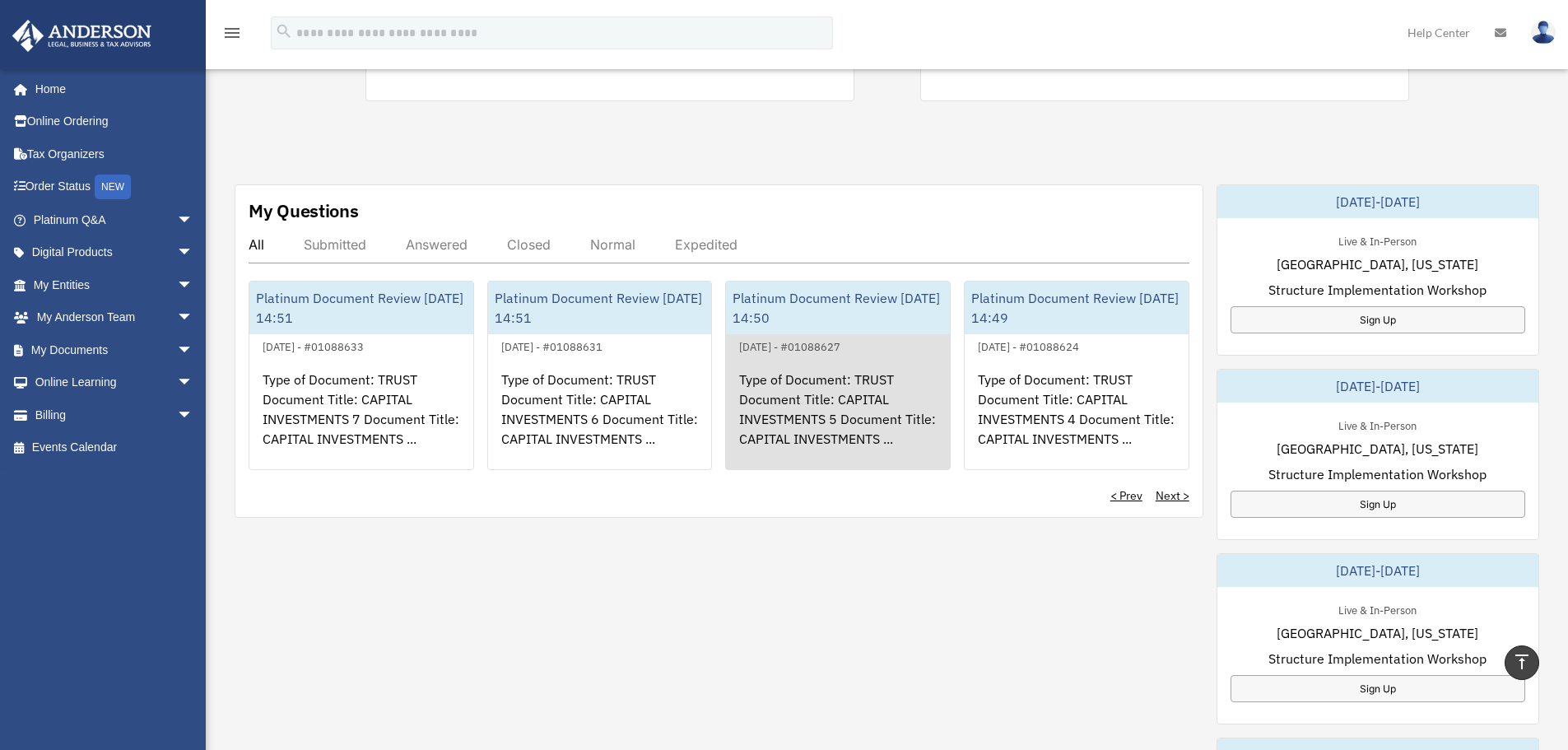
click at [826, 412] on div "Type of Document: TRUST Document Title: CAPITAL INVESTMENTS 5 Document Title: C…" at bounding box center [838, 420] width 224 height 128
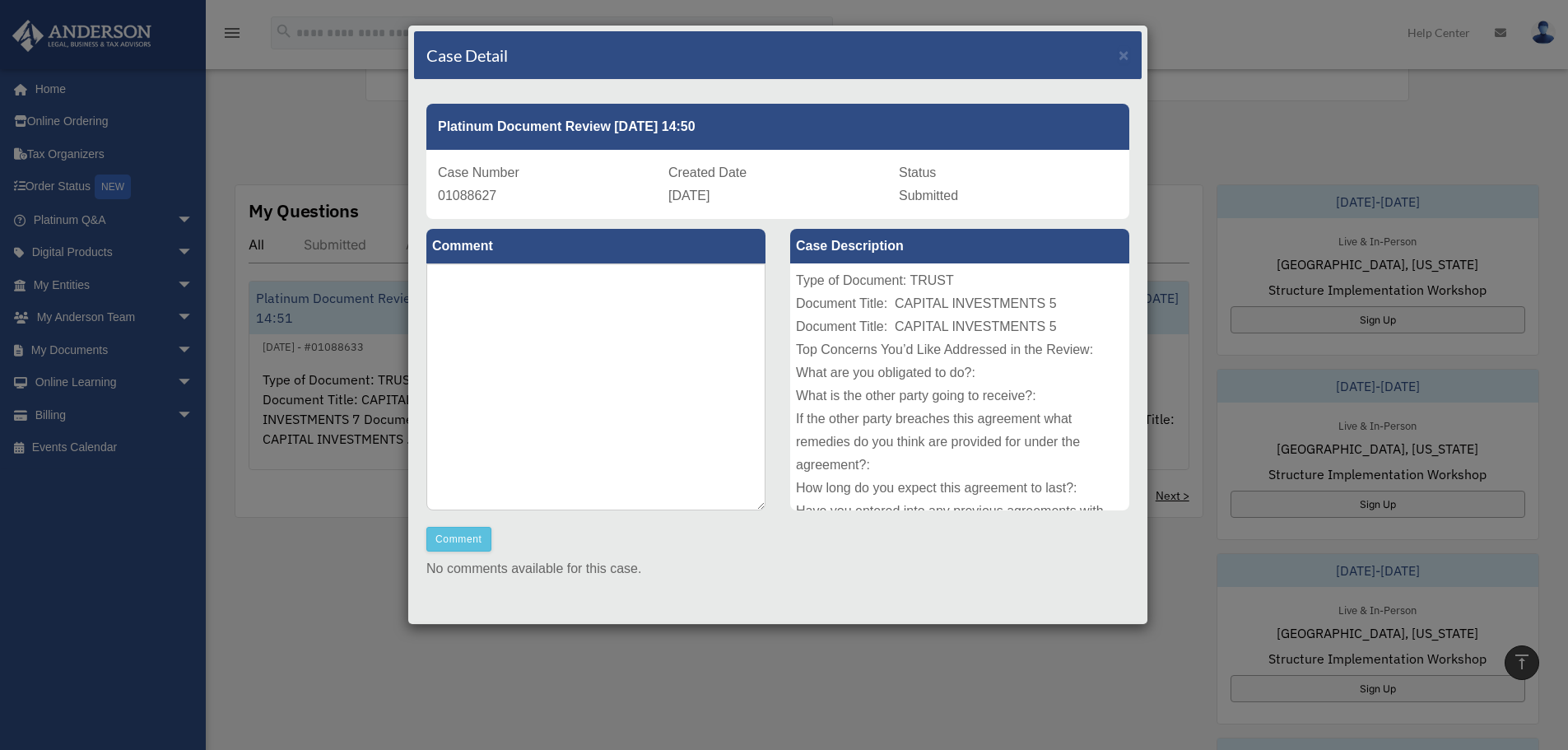
click at [1123, 56] on div "Case Detail ×" at bounding box center [777, 55] width 728 height 49
click at [1118, 59] on span "×" at bounding box center [1123, 55] width 11 height 19
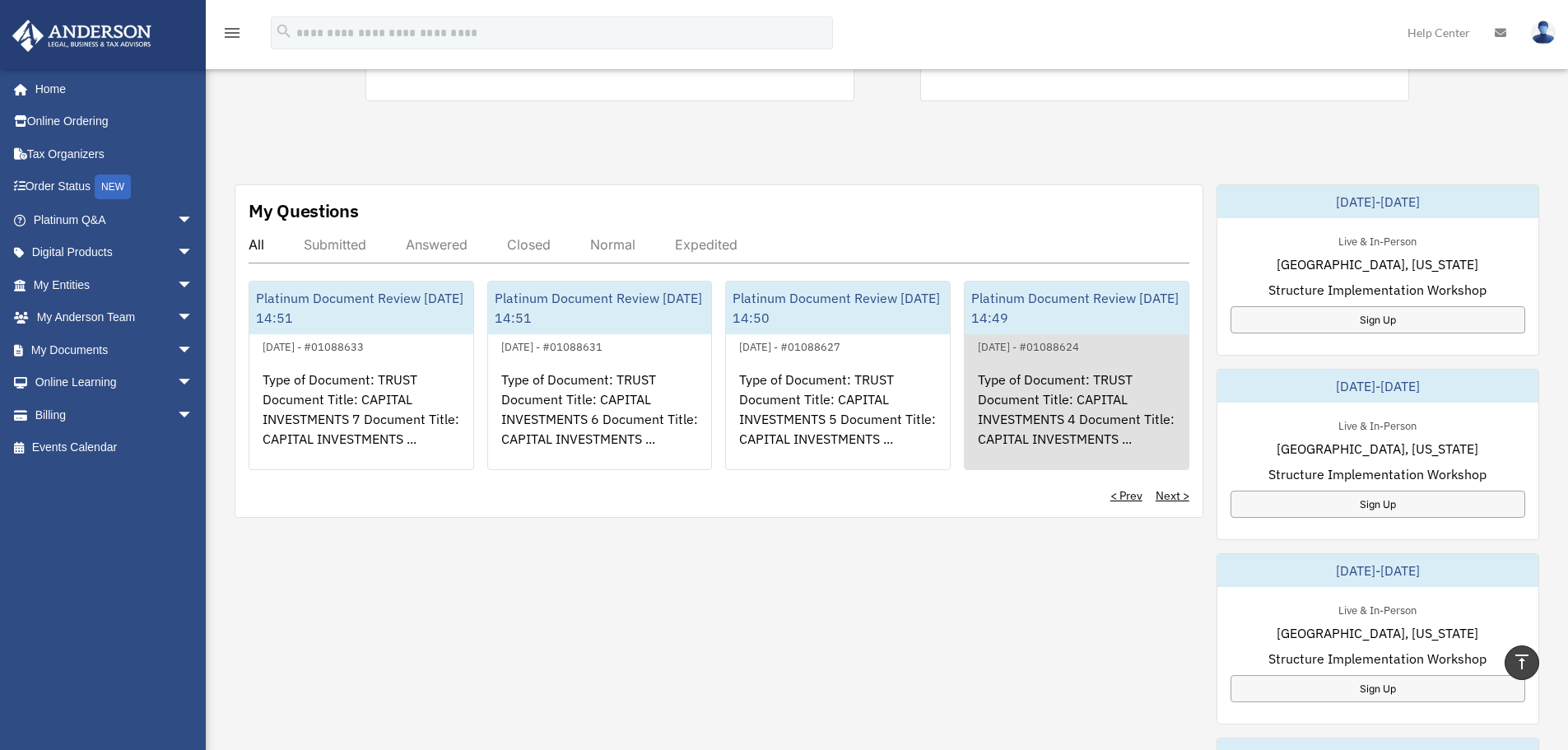
click at [1095, 415] on div "Type of Document: TRUST Document Title: CAPITAL INVESTMENTS 4 Document Title: C…" at bounding box center [1076, 420] width 224 height 128
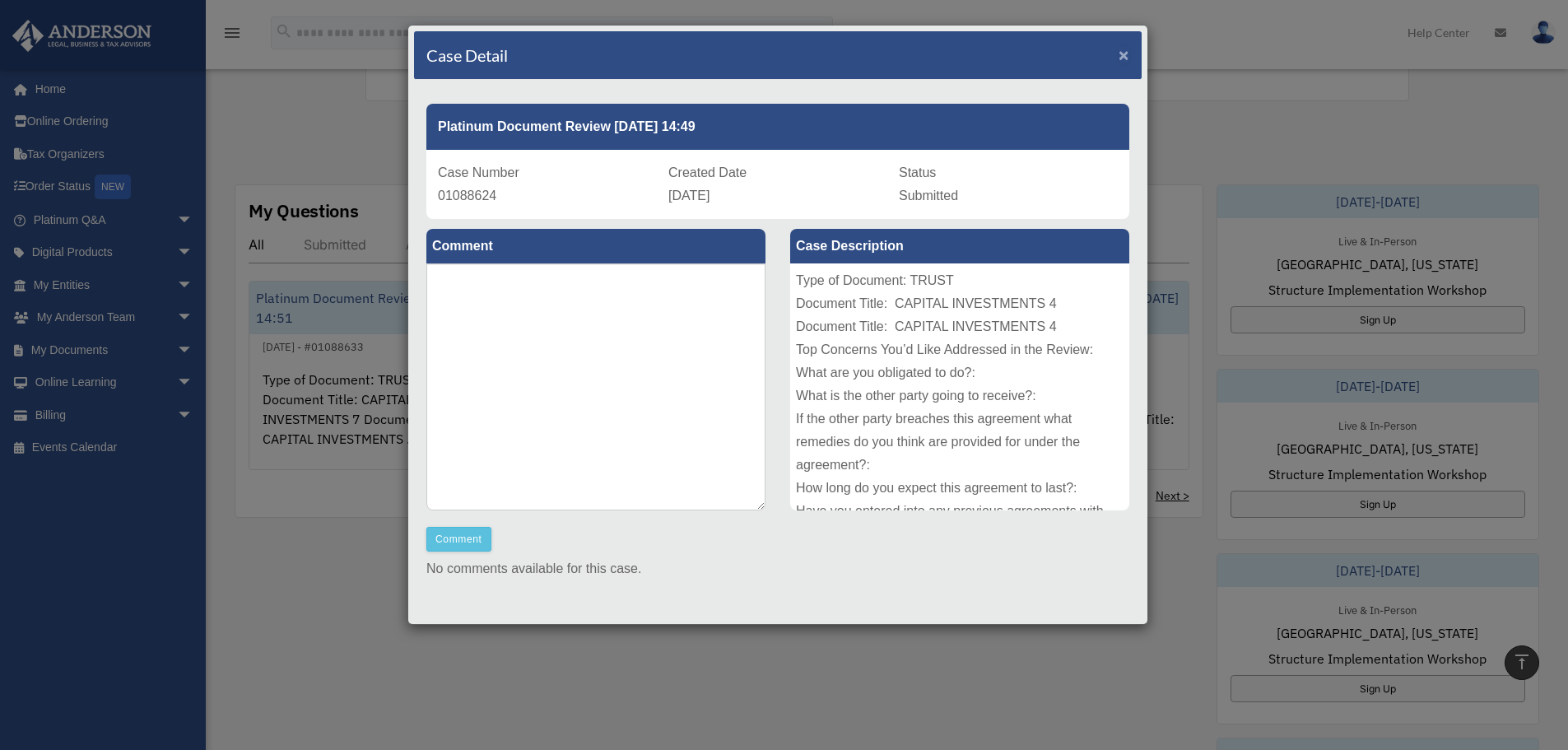
click at [1118, 57] on span "×" at bounding box center [1123, 55] width 11 height 19
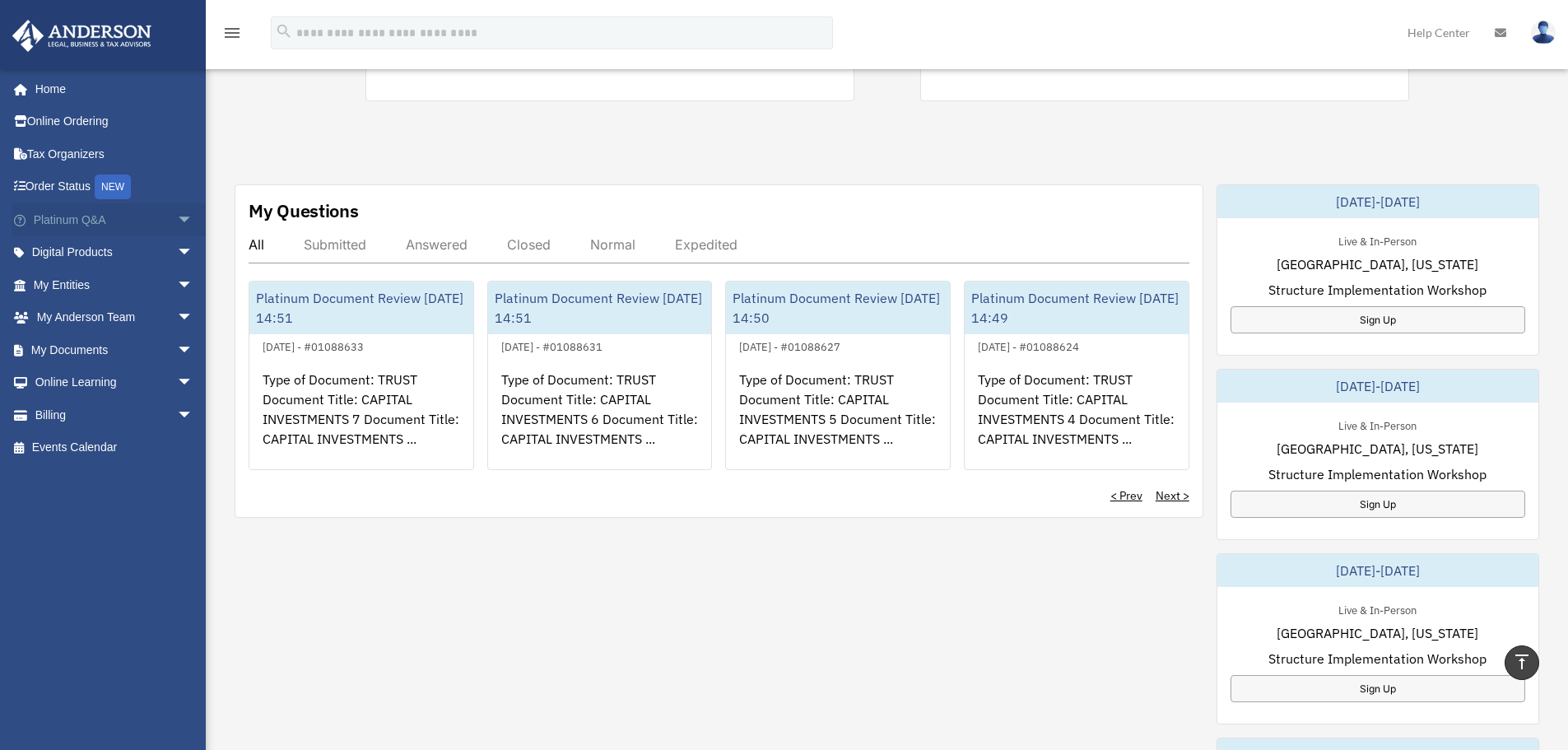
click at [91, 221] on link "Platinum Q&A arrow_drop_down" at bounding box center [115, 220] width 207 height 33
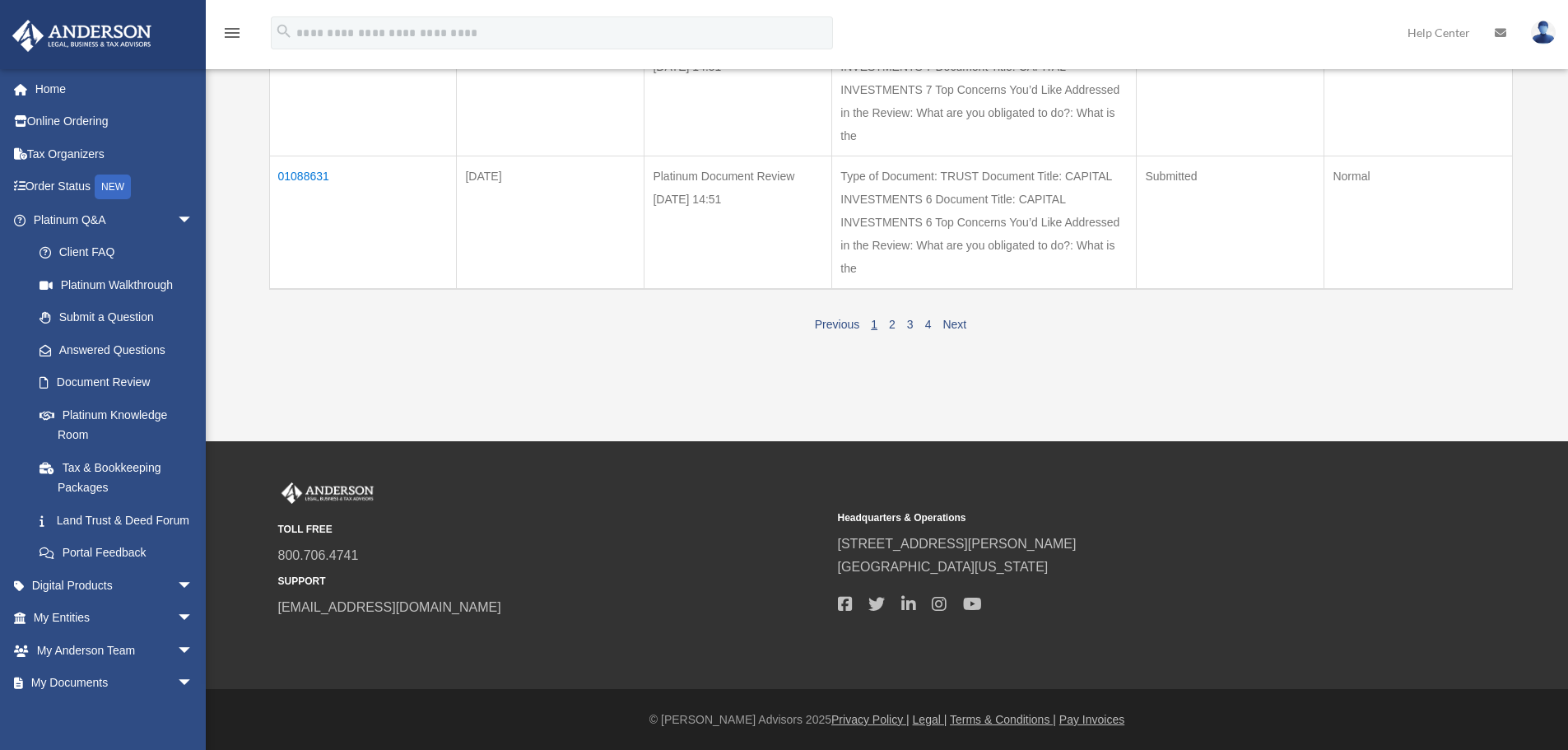
scroll to position [1313, 0]
click at [53, 94] on link "Home" at bounding box center [115, 89] width 207 height 33
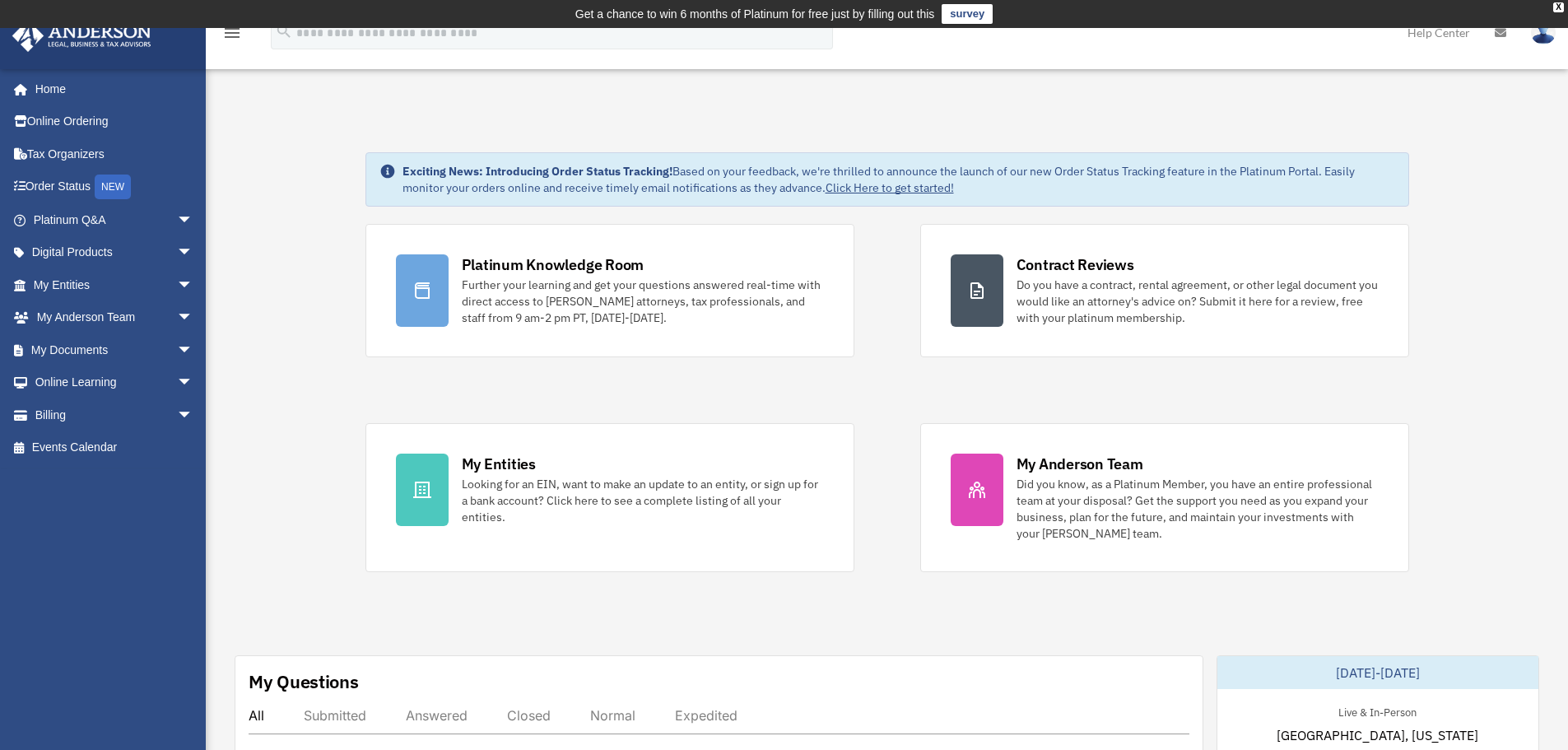
scroll to position [82, 0]
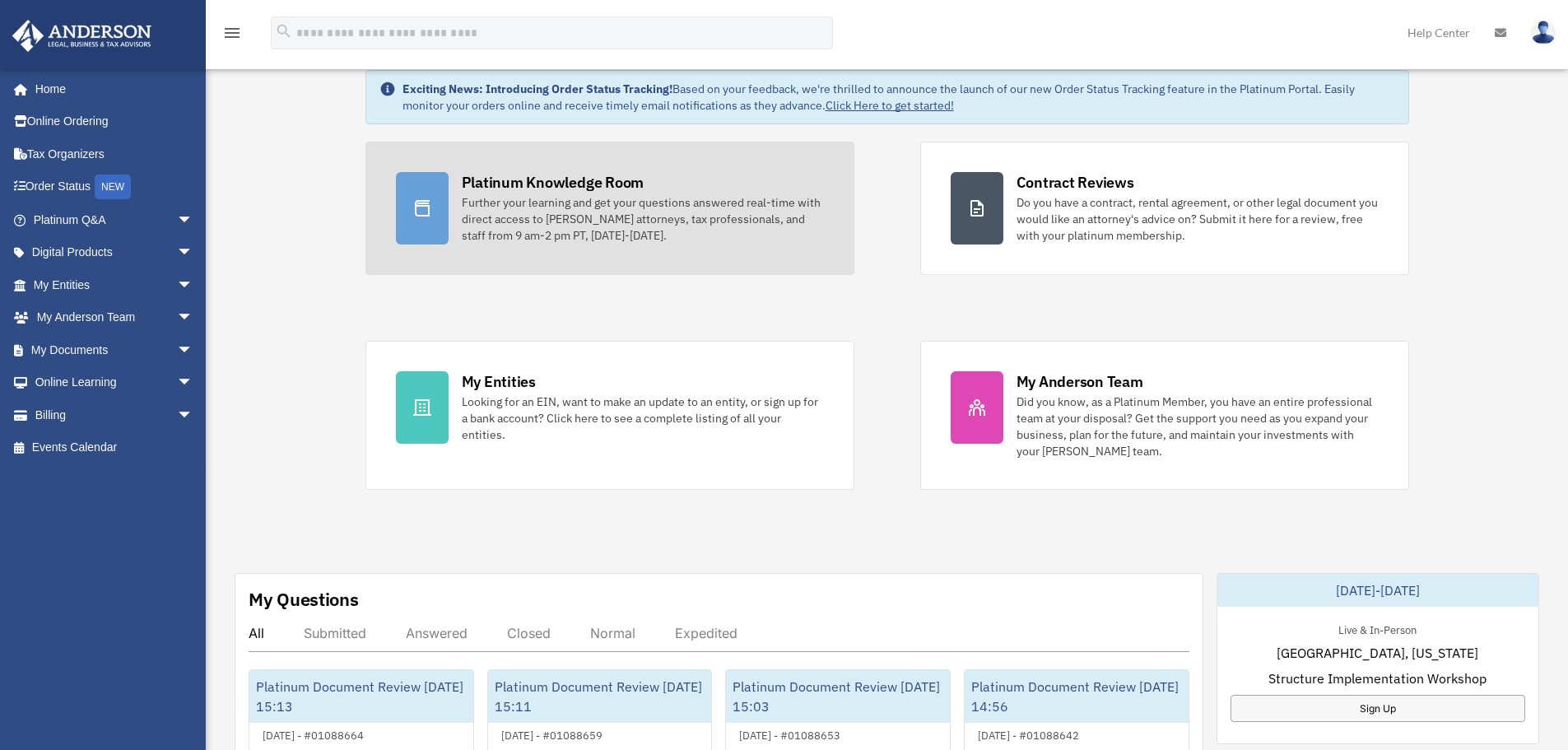
click at [694, 212] on div "Further your learning and get your questions answered real-time with direct acc…" at bounding box center [642, 219] width 362 height 50
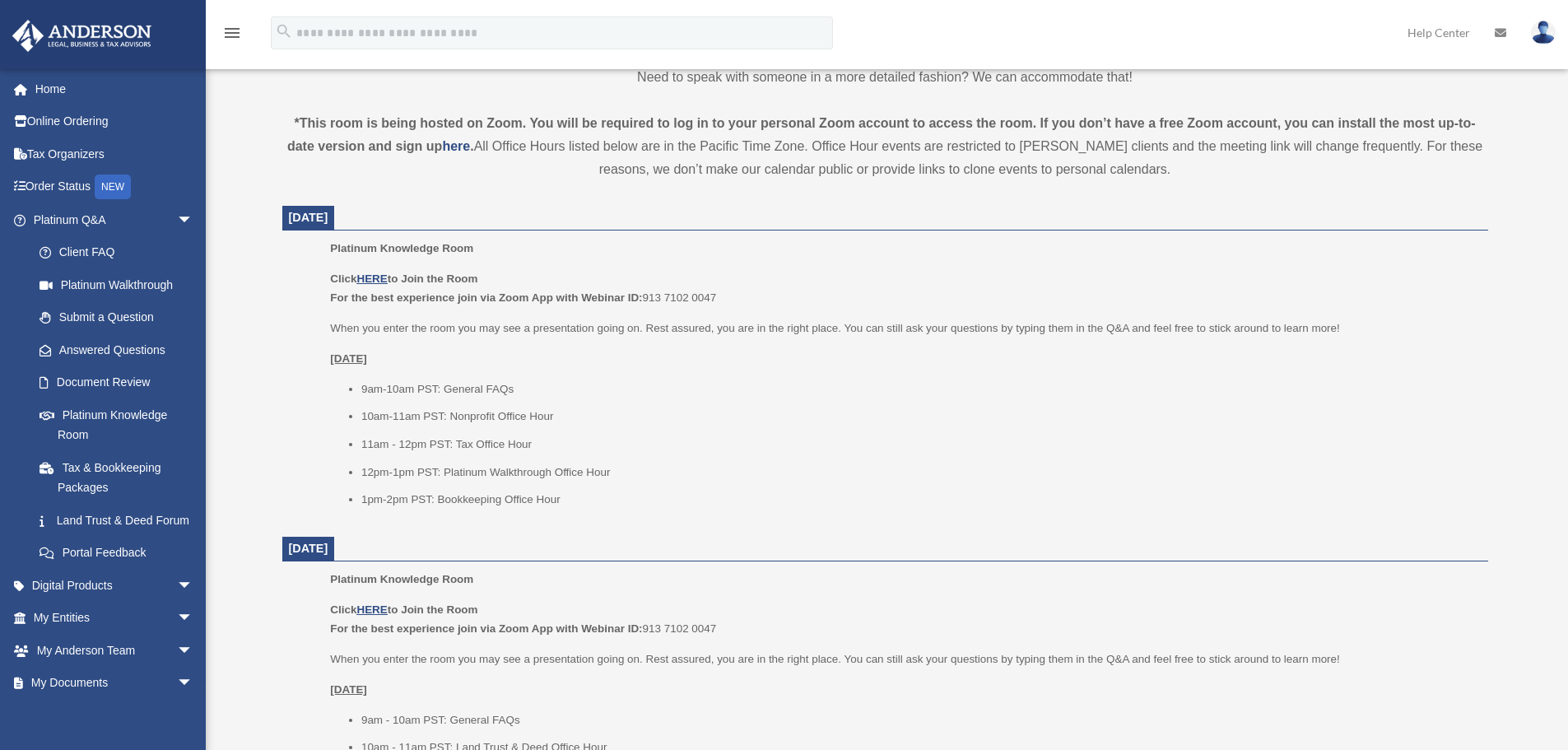
scroll to position [576, 0]
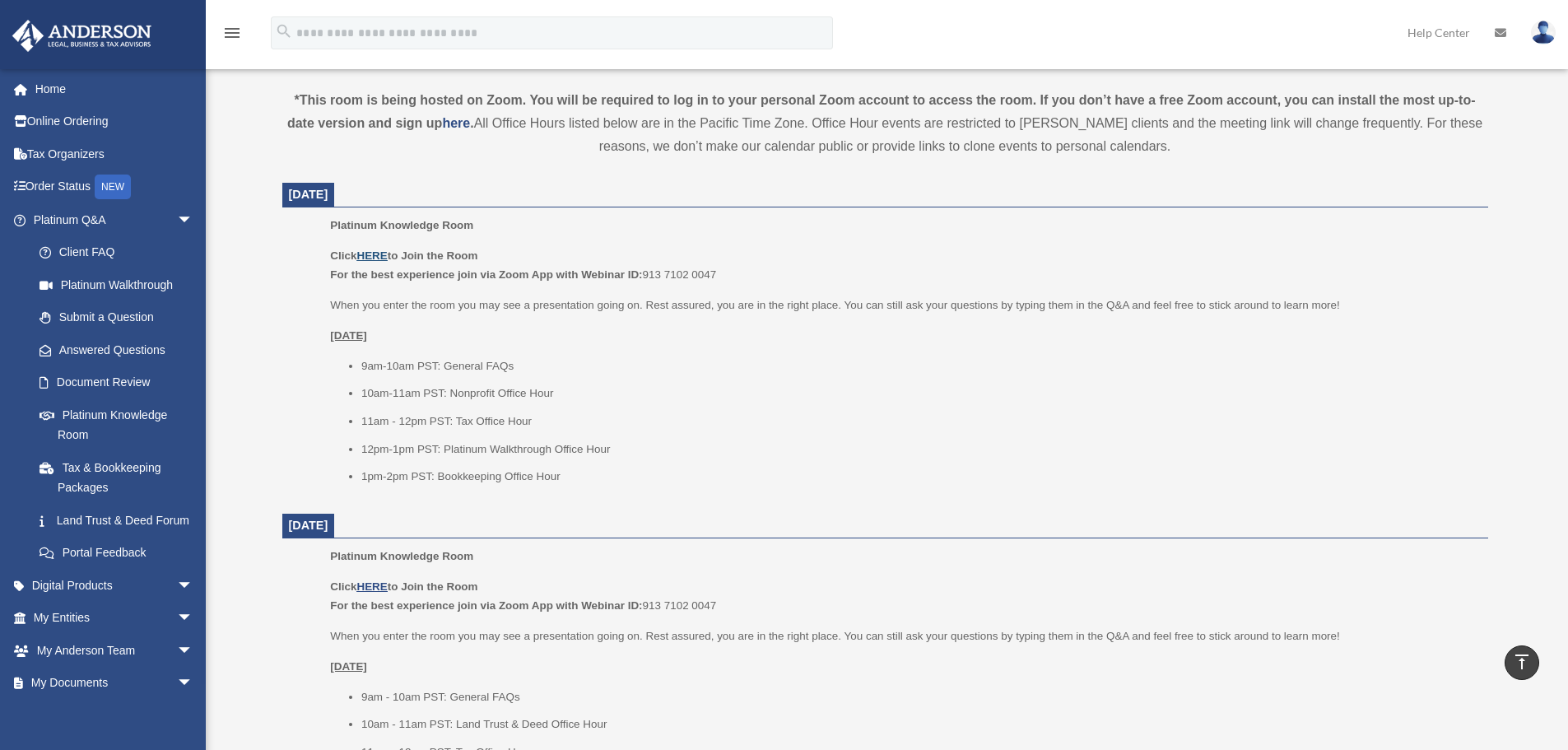
click at [375, 250] on u "HERE" at bounding box center [371, 255] width 31 height 12
